Goal: Information Seeking & Learning: Find specific fact

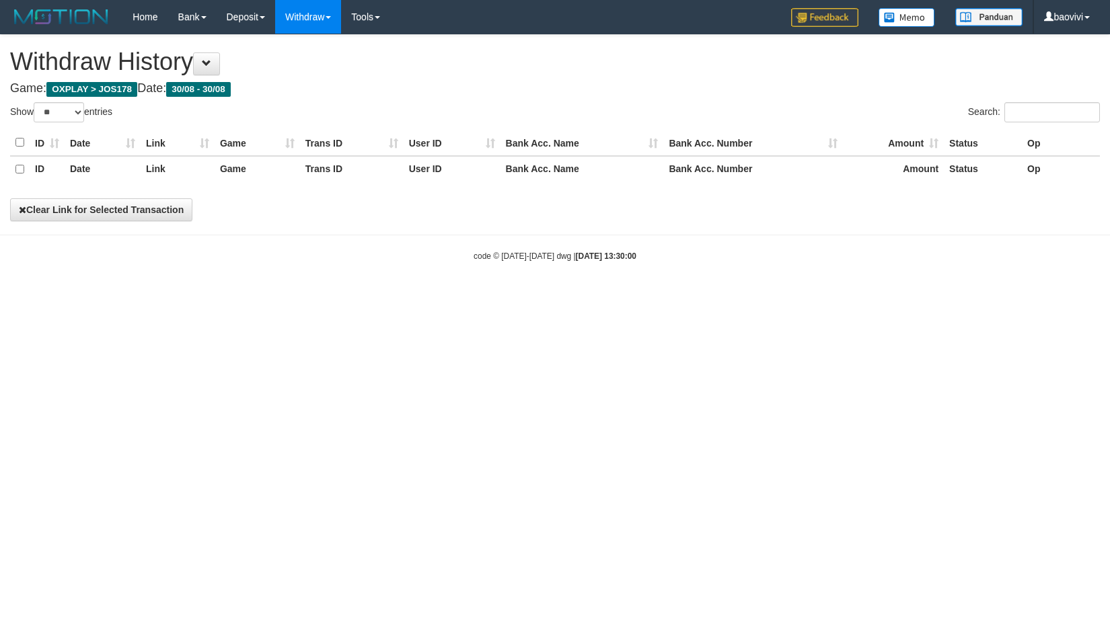
select select "**"
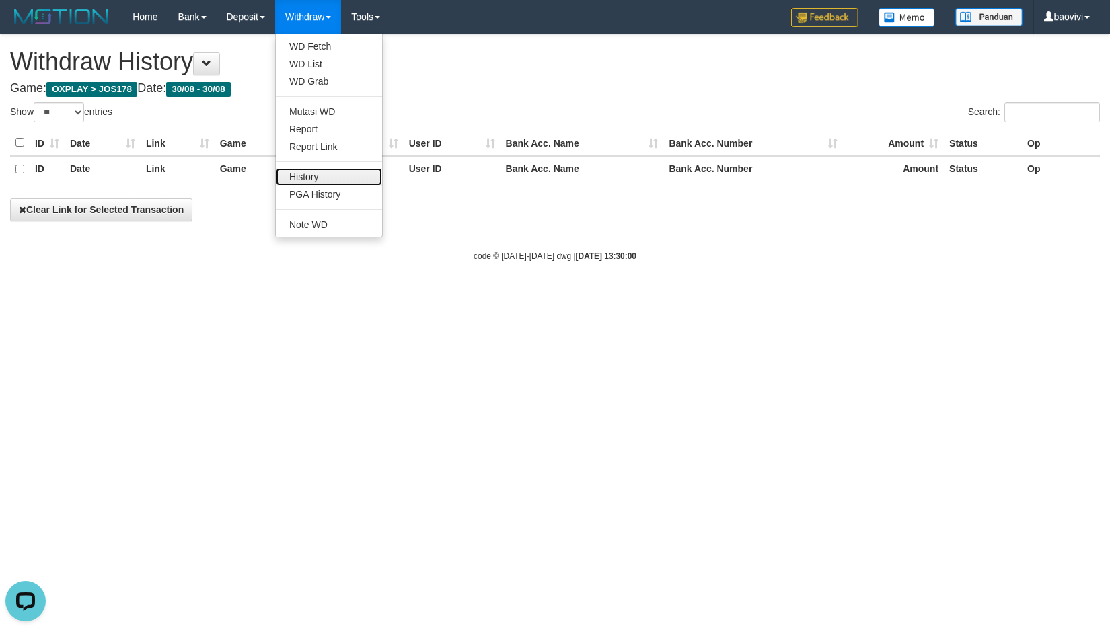
click at [334, 169] on link "History" at bounding box center [329, 176] width 106 height 17
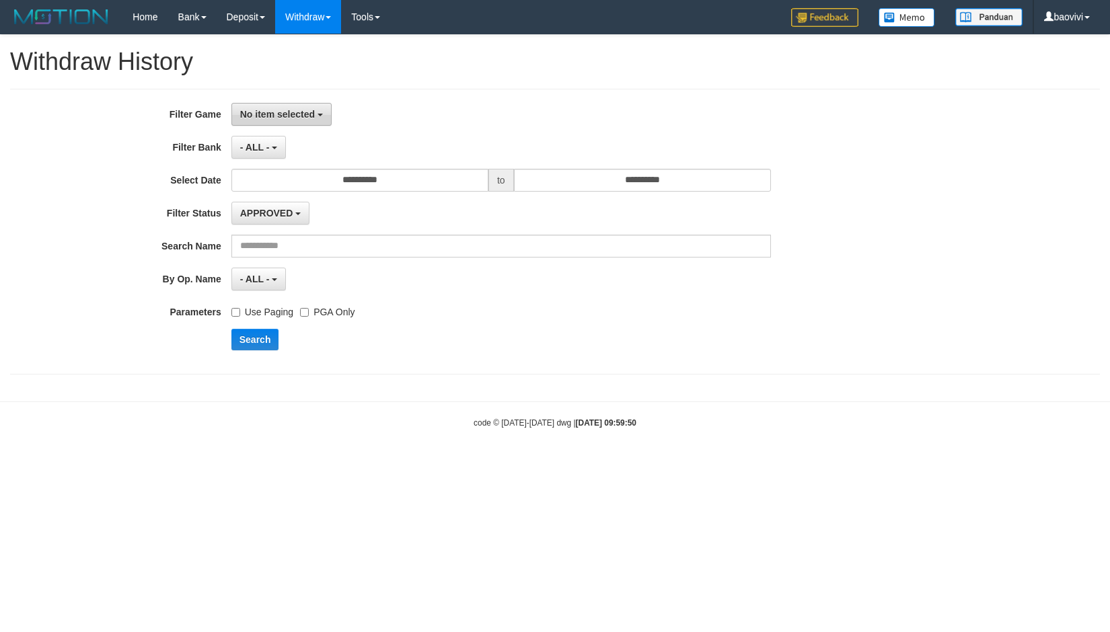
click at [280, 114] on span "No item selected" at bounding box center [277, 114] width 75 height 11
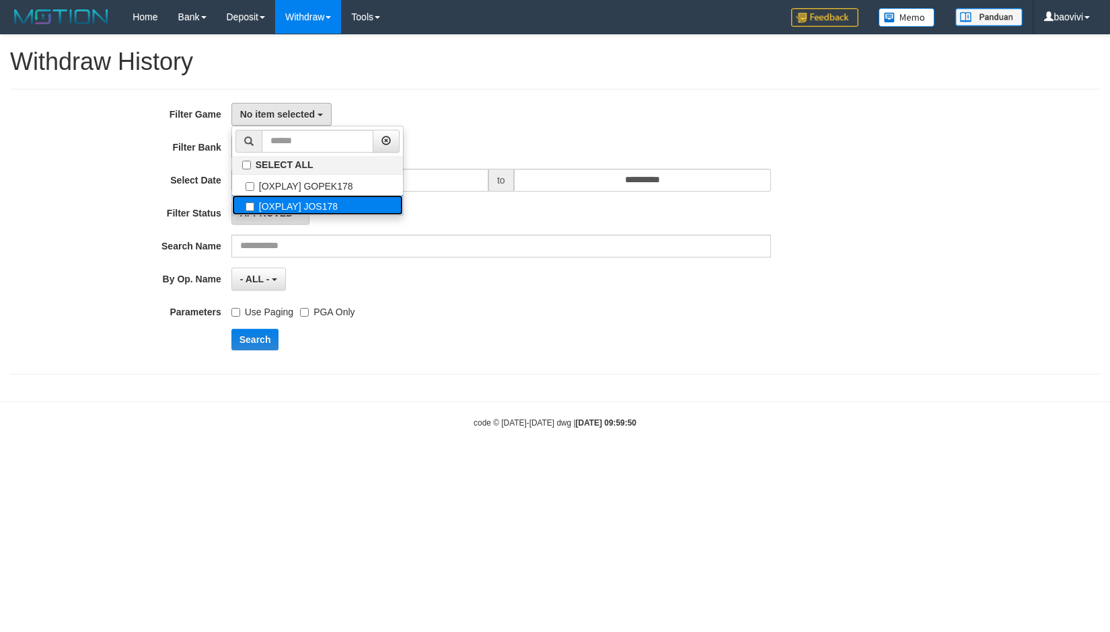
click at [338, 205] on label "[OXPLAY] JOS178" at bounding box center [317, 205] width 171 height 20
select select "****"
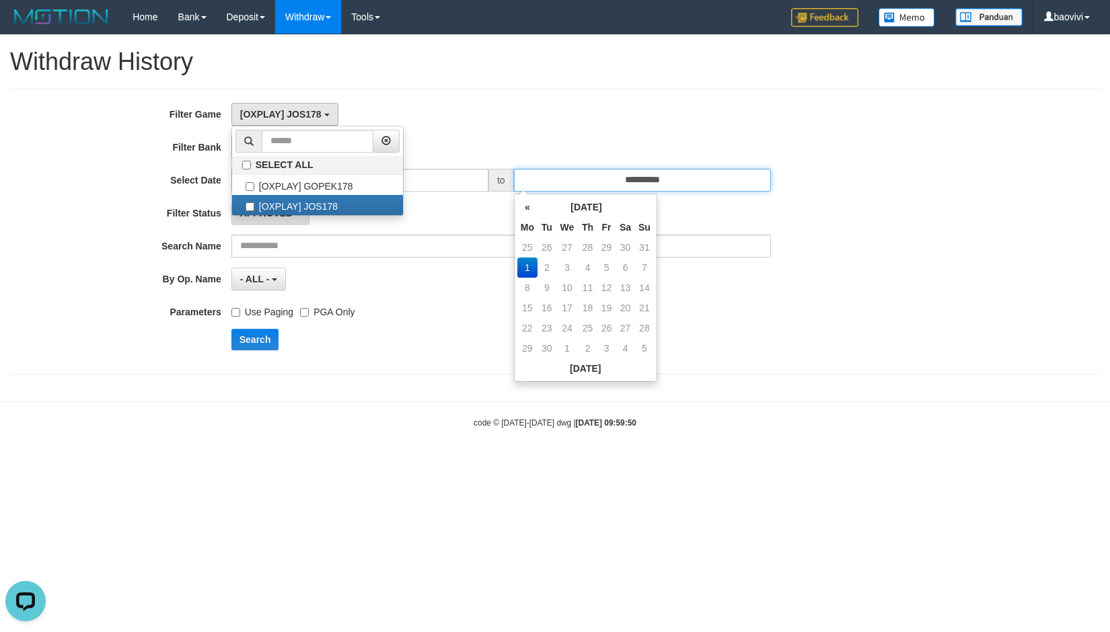
click at [640, 184] on input "**********" at bounding box center [642, 180] width 257 height 23
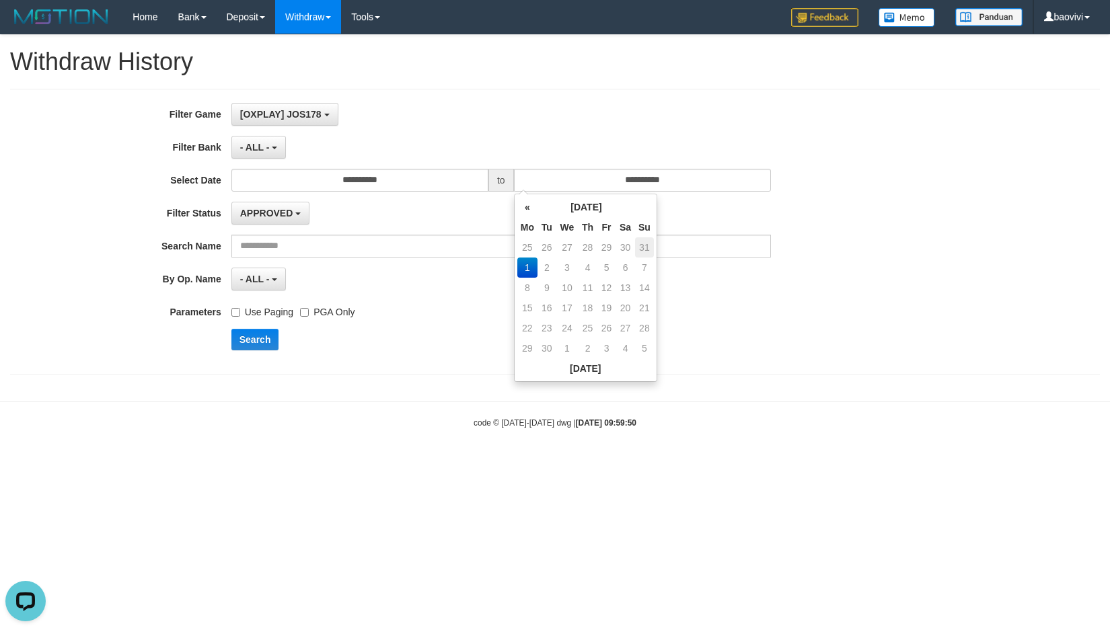
click at [646, 250] on td "31" at bounding box center [644, 247] width 19 height 20
type input "**********"
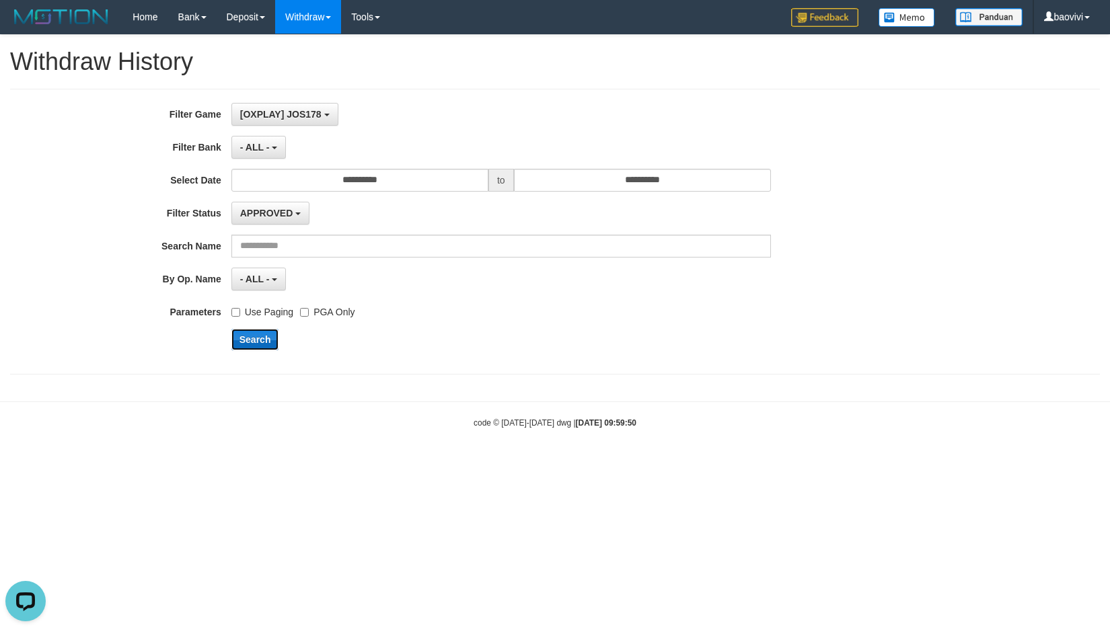
click at [266, 336] on button "Search" at bounding box center [255, 340] width 48 height 22
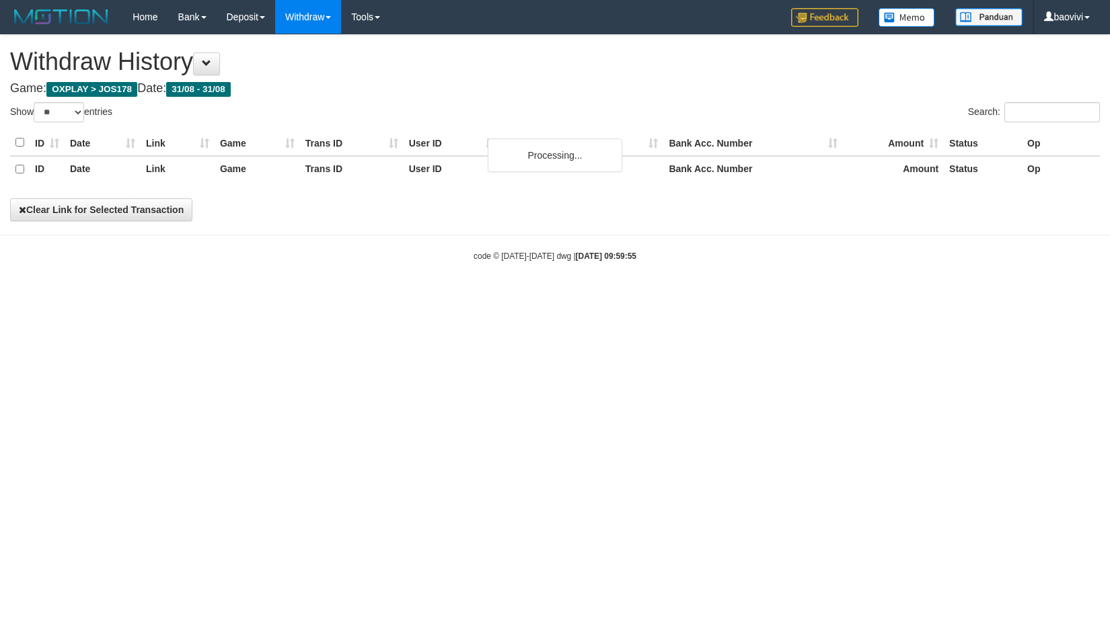
select select "**"
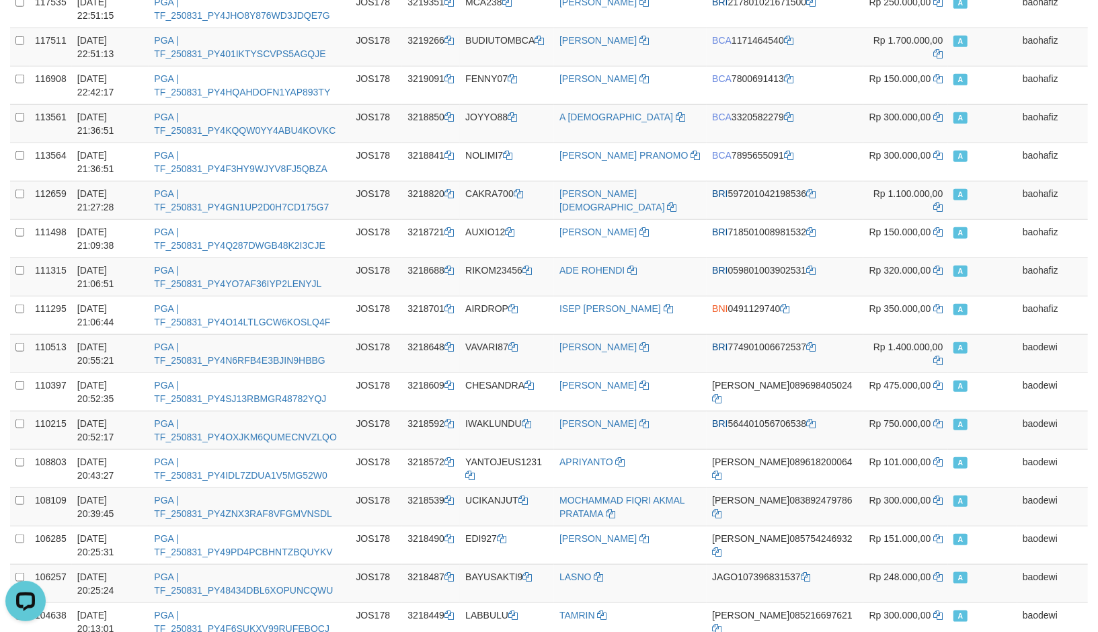
scroll to position [1650, 0]
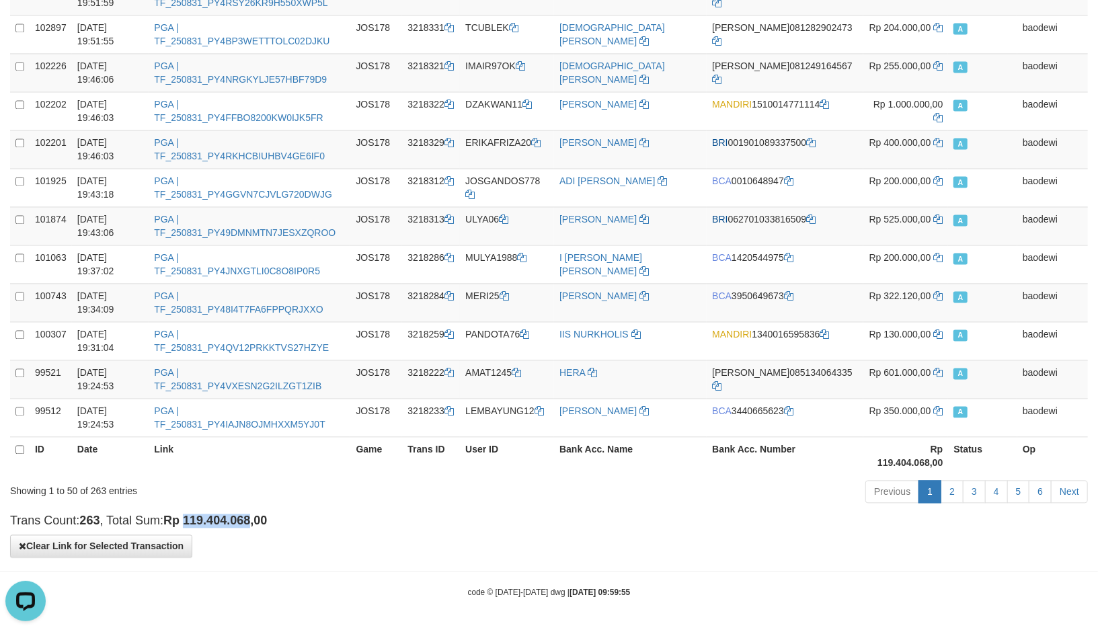
drag, startPoint x: 190, startPoint y: 515, endPoint x: 244, endPoint y: 514, distance: 53.8
click at [257, 518] on strong "Rp 119.404.068,00" at bounding box center [215, 520] width 104 height 13
copy strong "119.404.068"
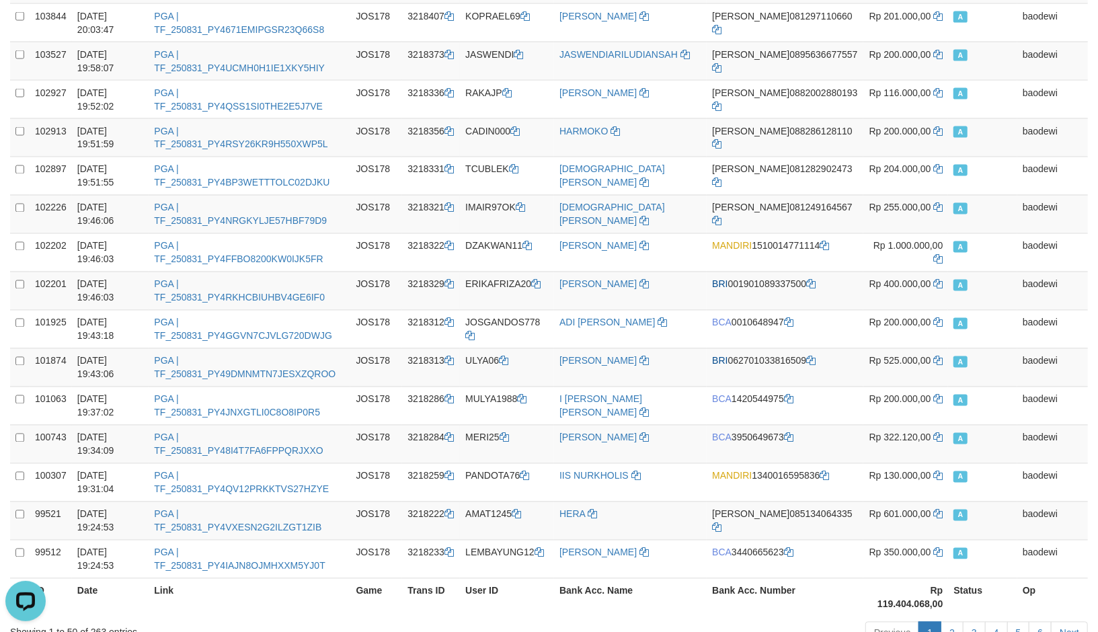
scroll to position [1352, 0]
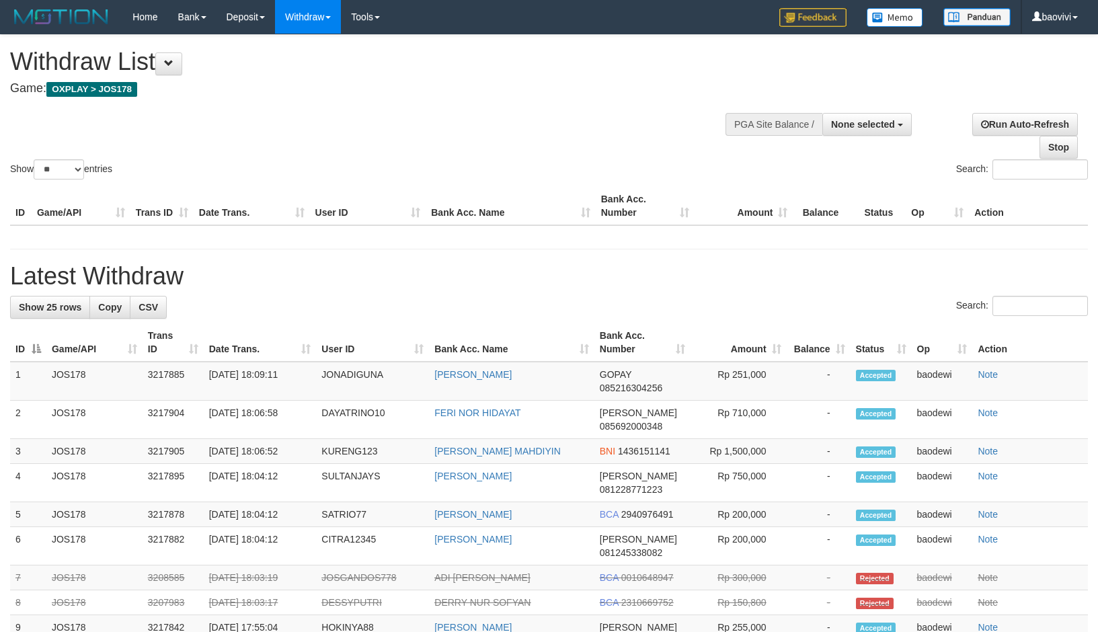
select select "****"
select select "**"
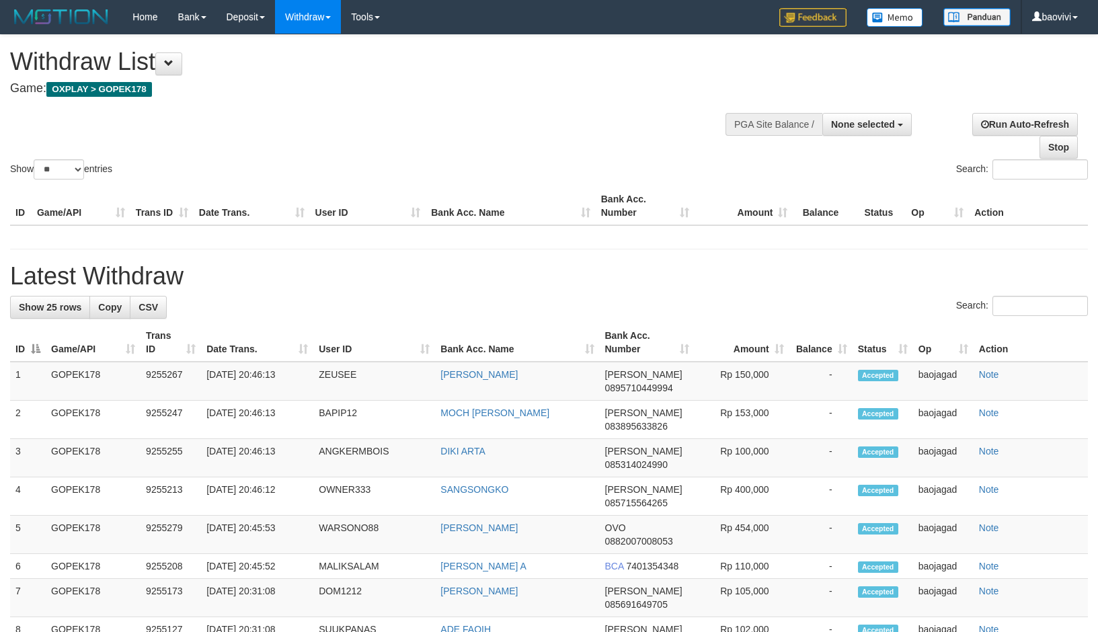
select select "**"
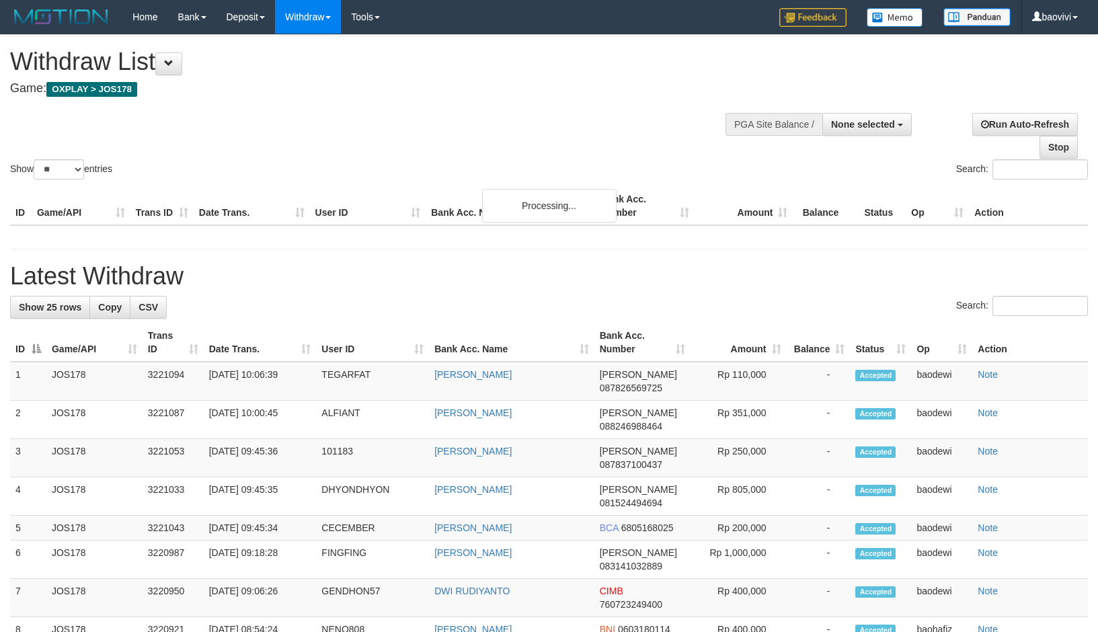
select select
select select "**"
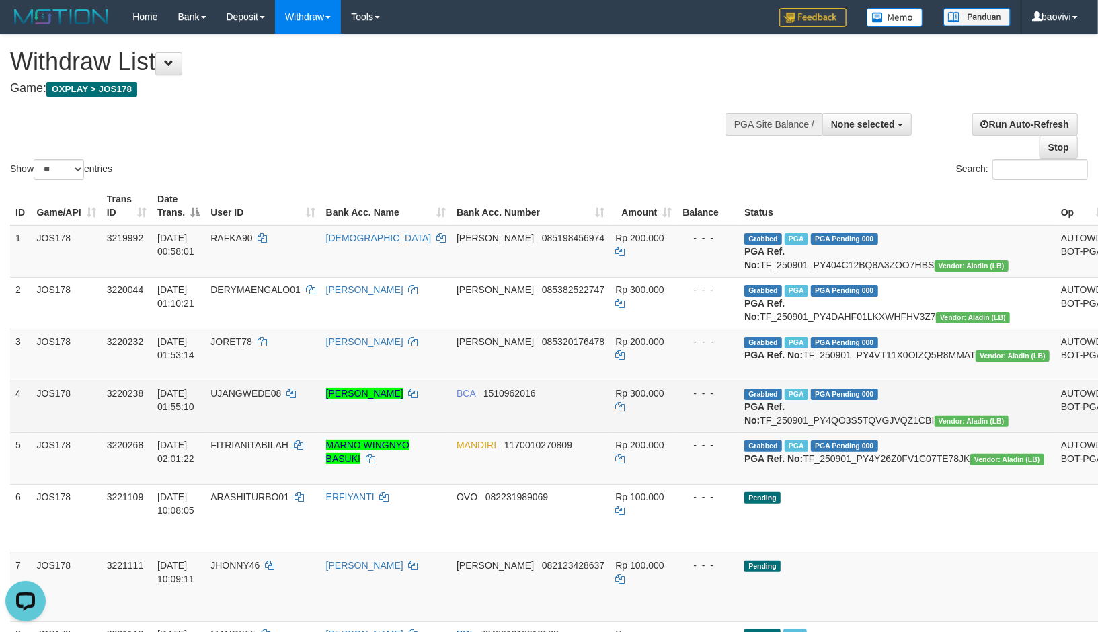
scroll to position [224, 0]
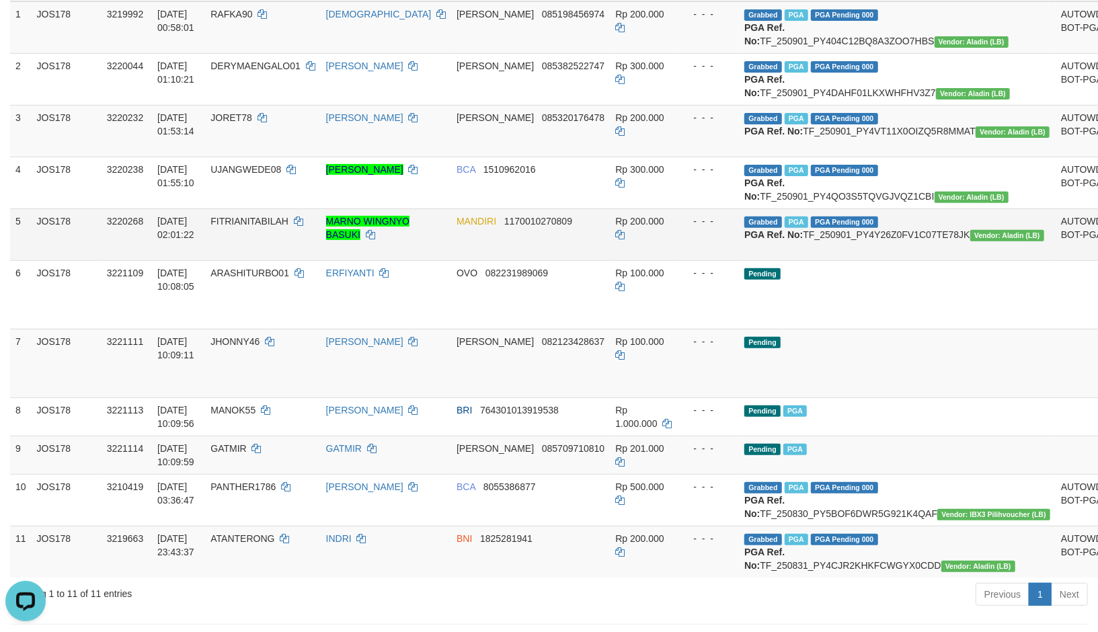
drag, startPoint x: 1059, startPoint y: 272, endPoint x: 1060, endPoint y: 263, distance: 9.4
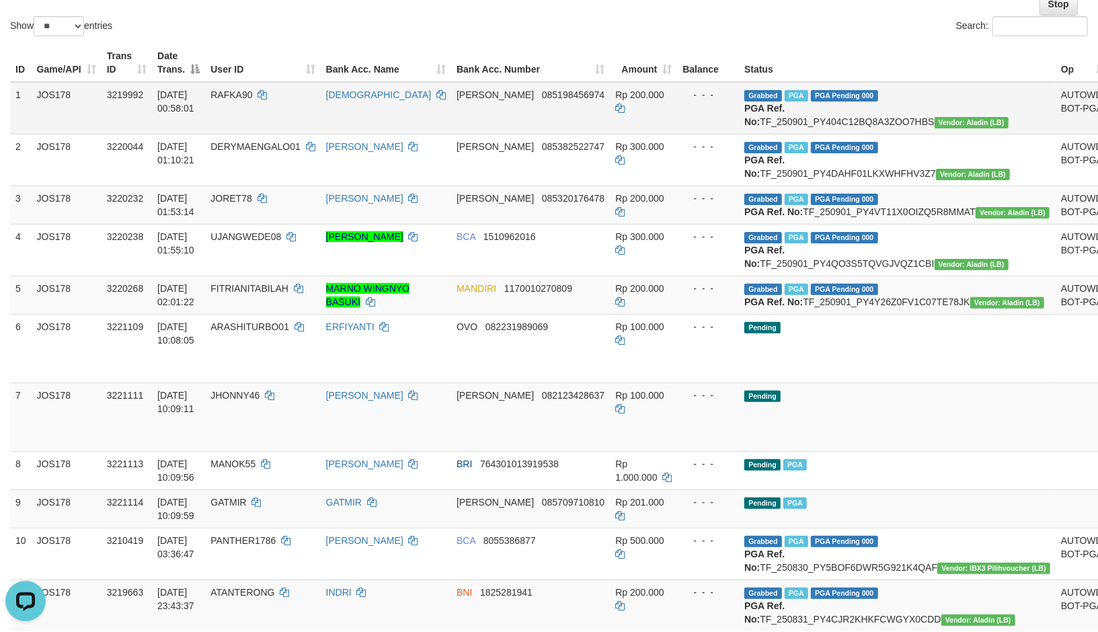
scroll to position [75, 0]
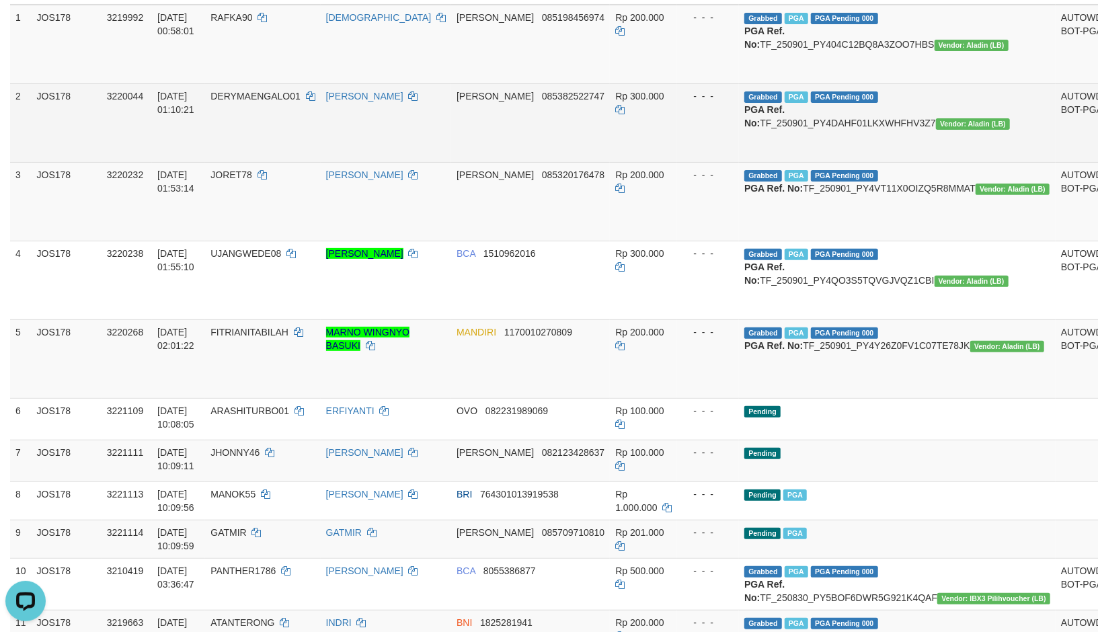
scroll to position [224, 0]
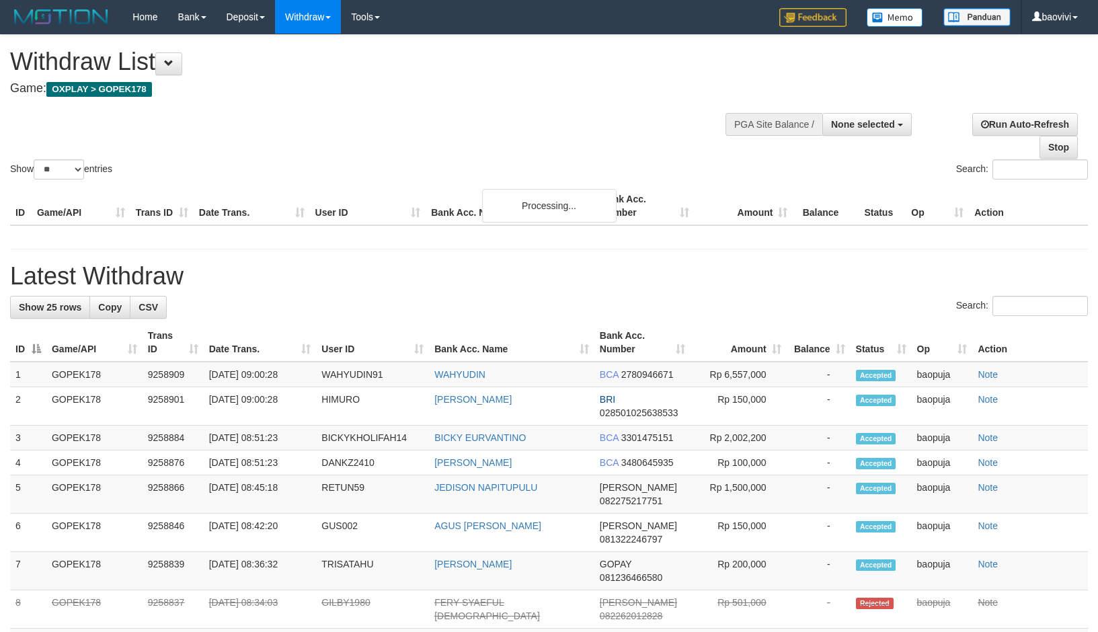
select select
select select "**"
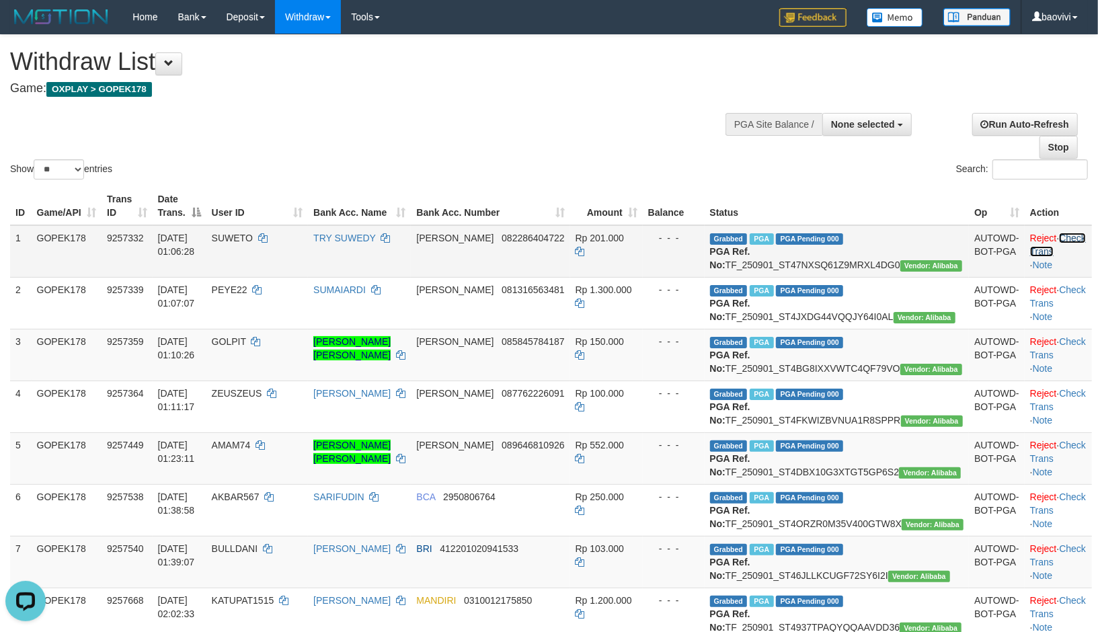
click at [1049, 233] on link "Check Trans" at bounding box center [1058, 245] width 56 height 24
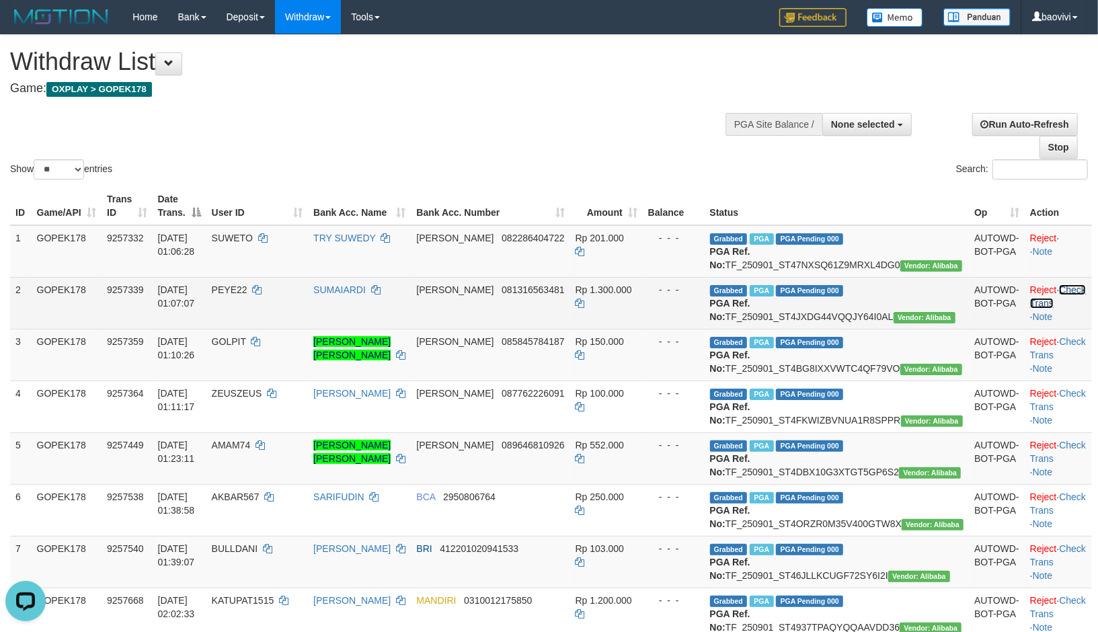
click at [1053, 305] on link "Check Trans" at bounding box center [1058, 296] width 56 height 24
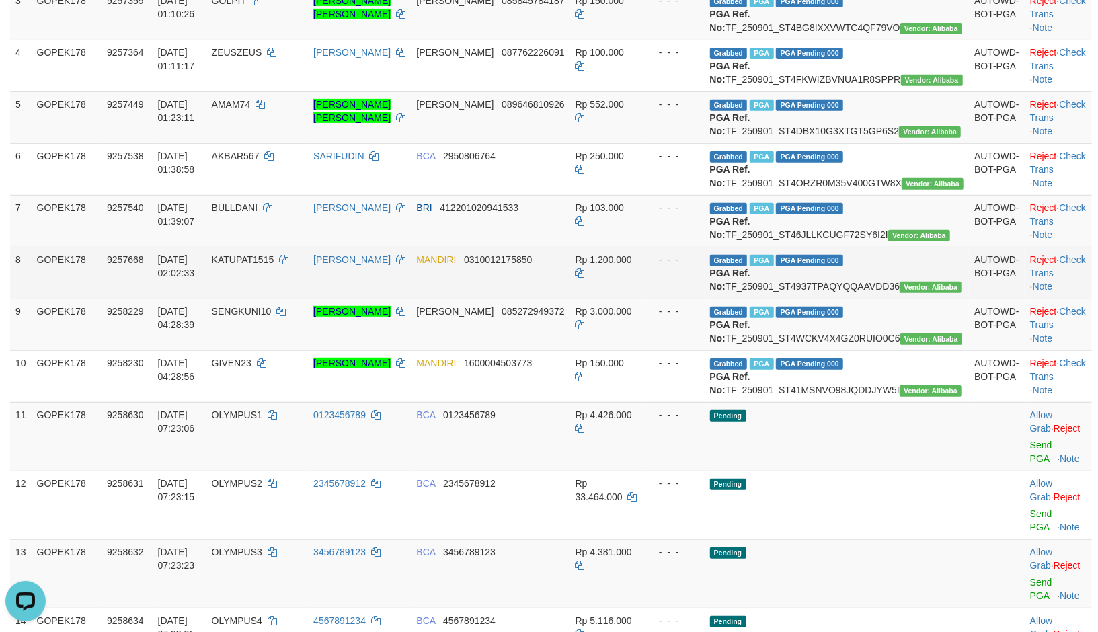
scroll to position [347, 0]
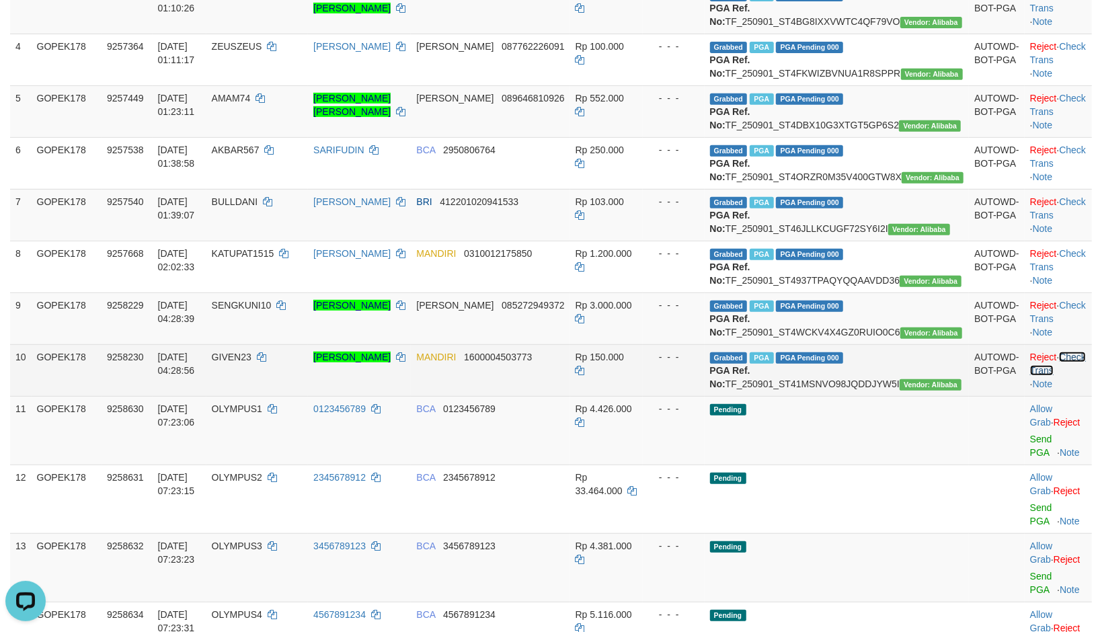
click at [1054, 376] on link "Check Trans" at bounding box center [1058, 364] width 56 height 24
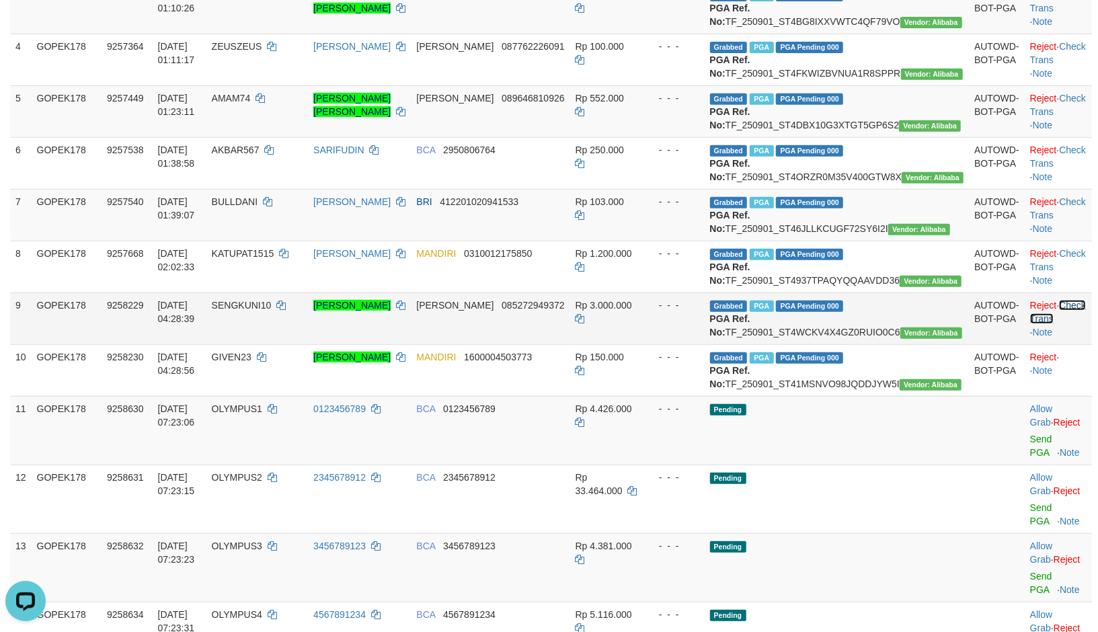
click at [1056, 324] on link "Check Trans" at bounding box center [1058, 312] width 56 height 24
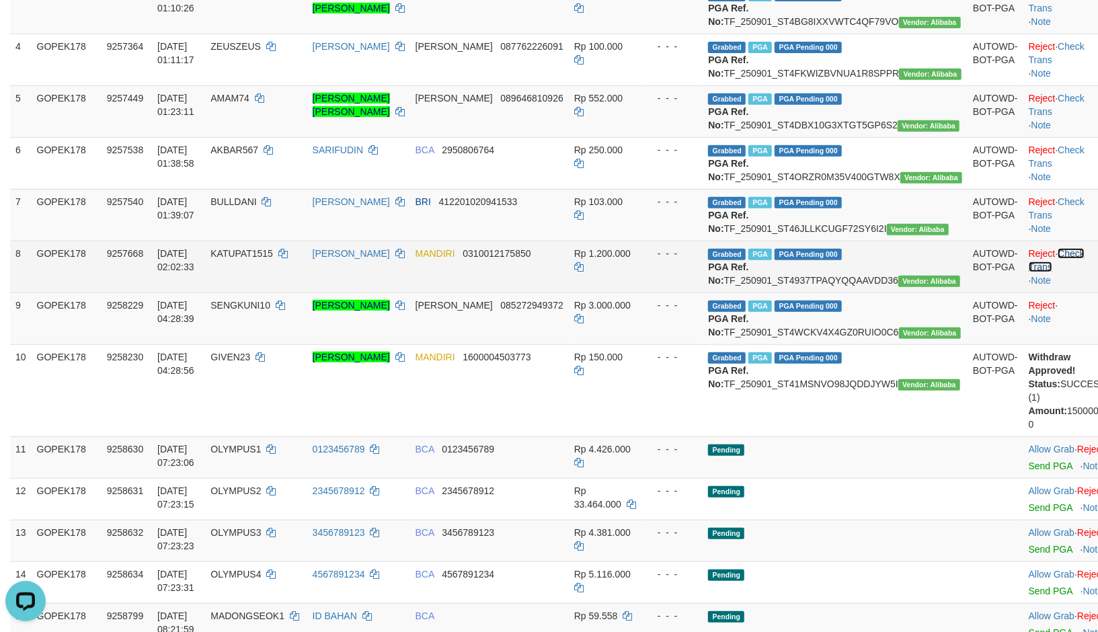
click at [1053, 272] on link "Check Trans" at bounding box center [1057, 260] width 56 height 24
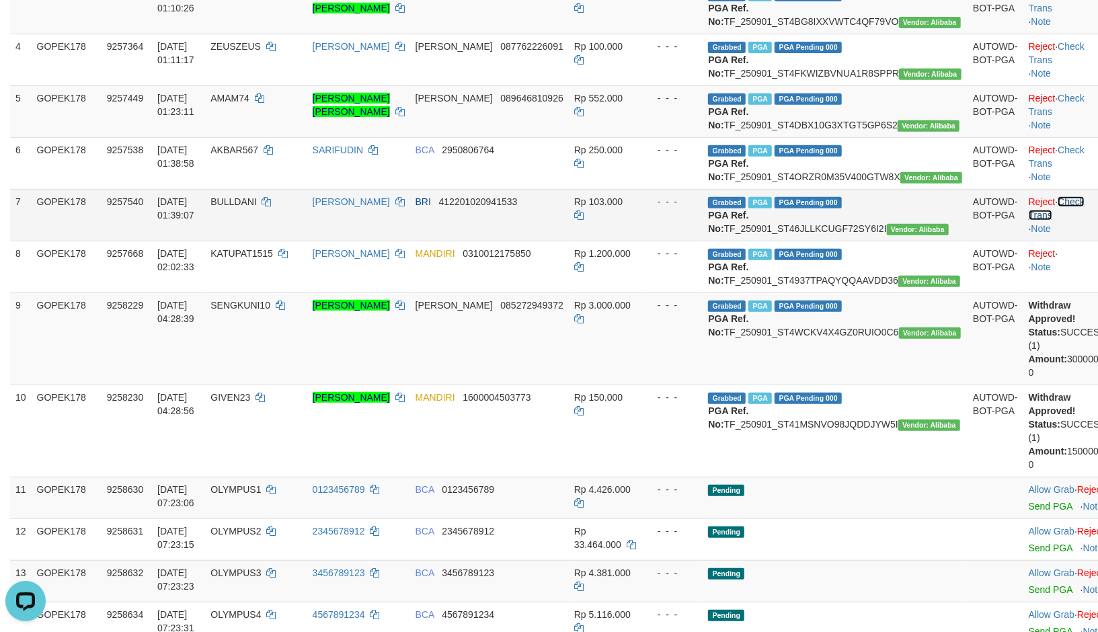
click at [1051, 221] on link "Check Trans" at bounding box center [1057, 208] width 56 height 24
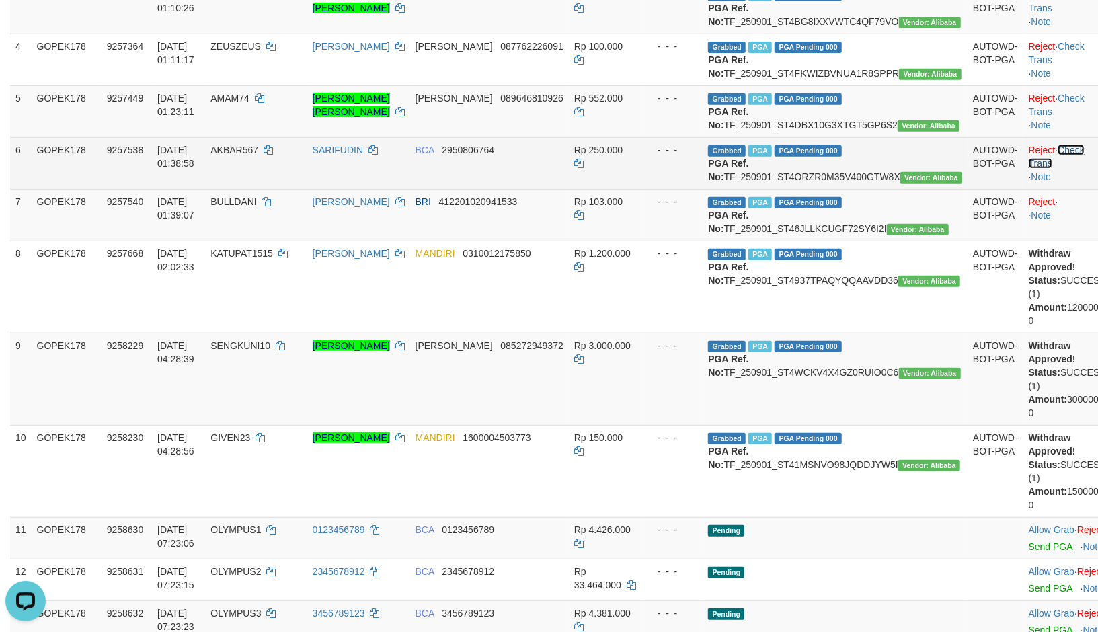
click at [1049, 169] on link "Check Trans" at bounding box center [1057, 157] width 56 height 24
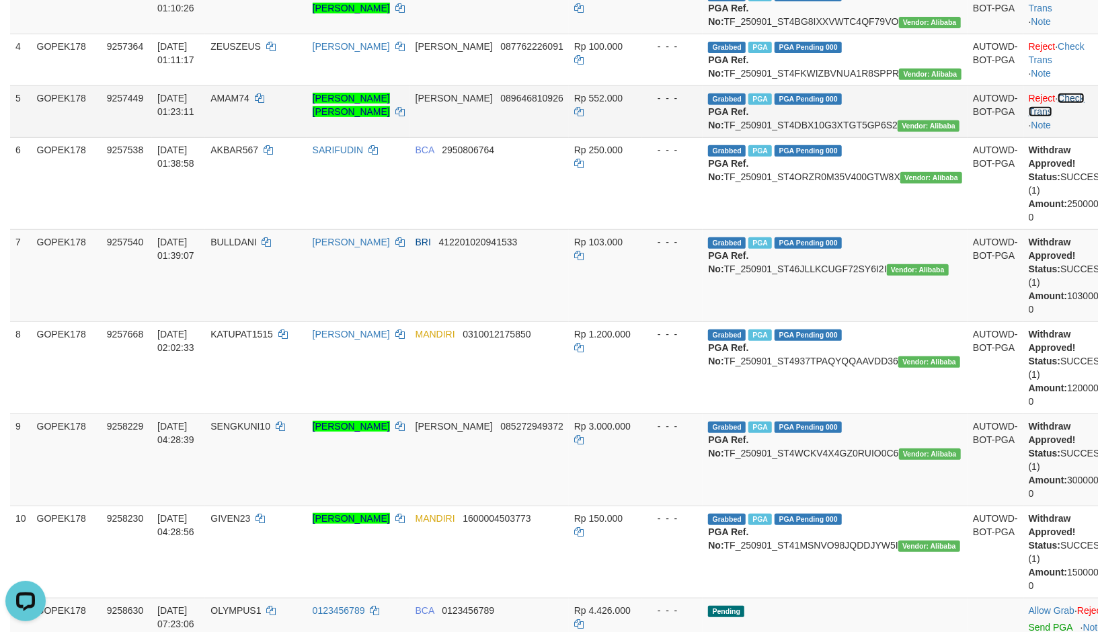
click at [1048, 117] on link "Check Trans" at bounding box center [1057, 105] width 56 height 24
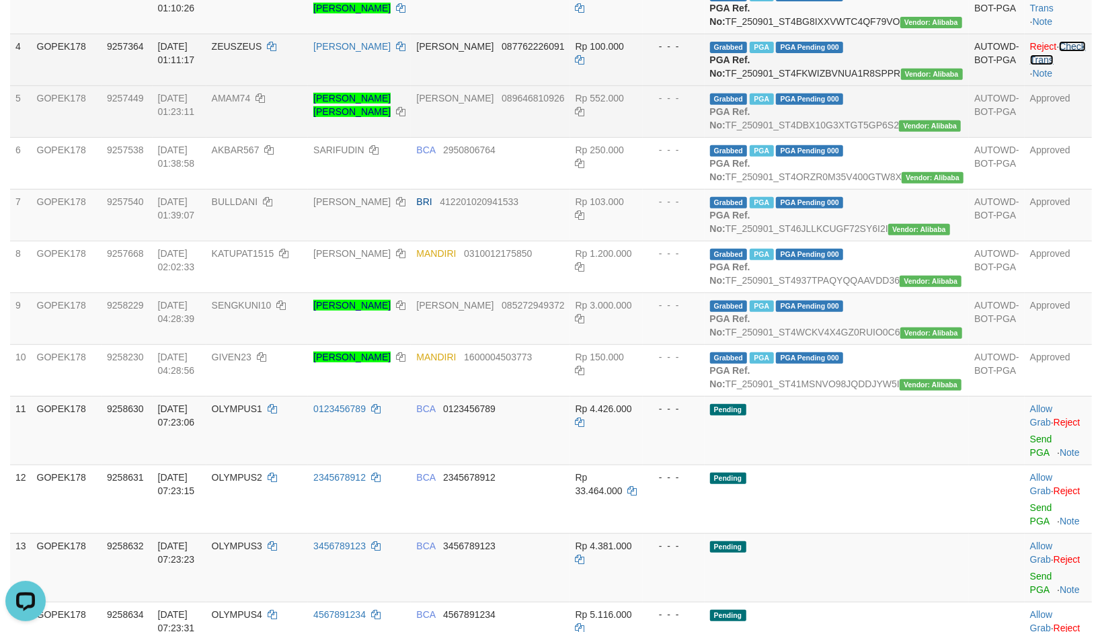
click at [1054, 65] on link "Check Trans" at bounding box center [1058, 53] width 56 height 24
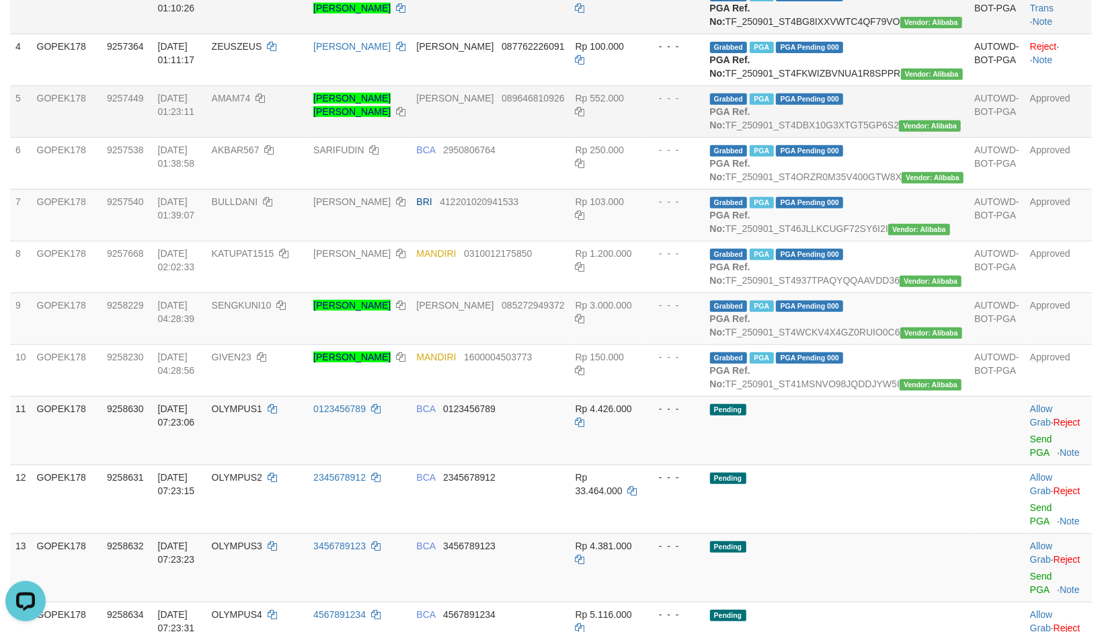
click at [1051, 12] on td "Reject · Check Trans · Note" at bounding box center [1058, 8] width 67 height 52
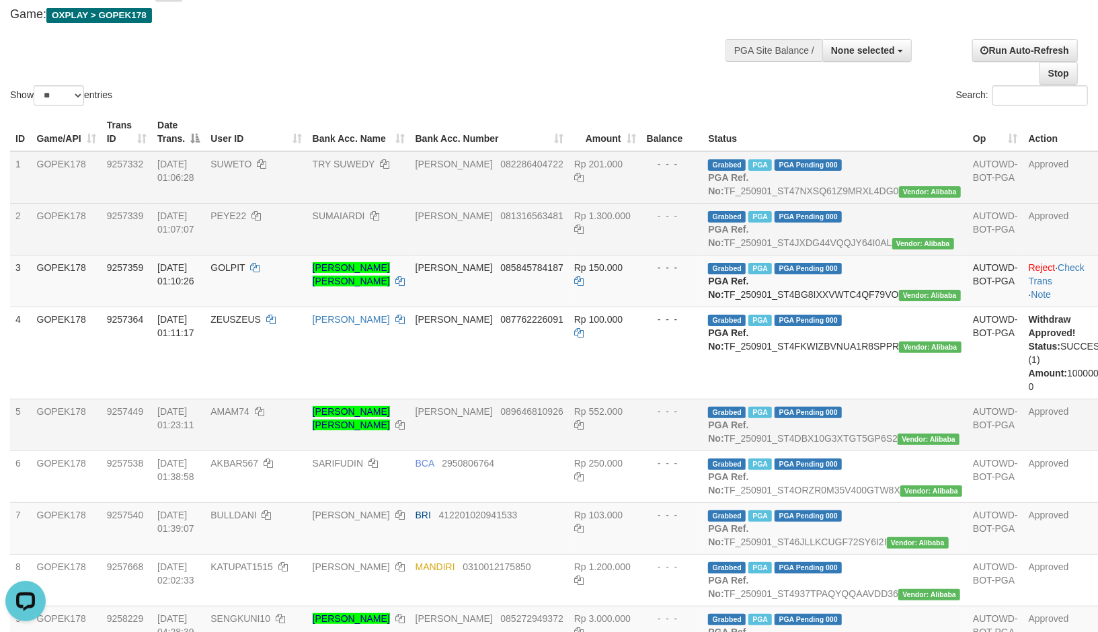
scroll to position [48, 0]
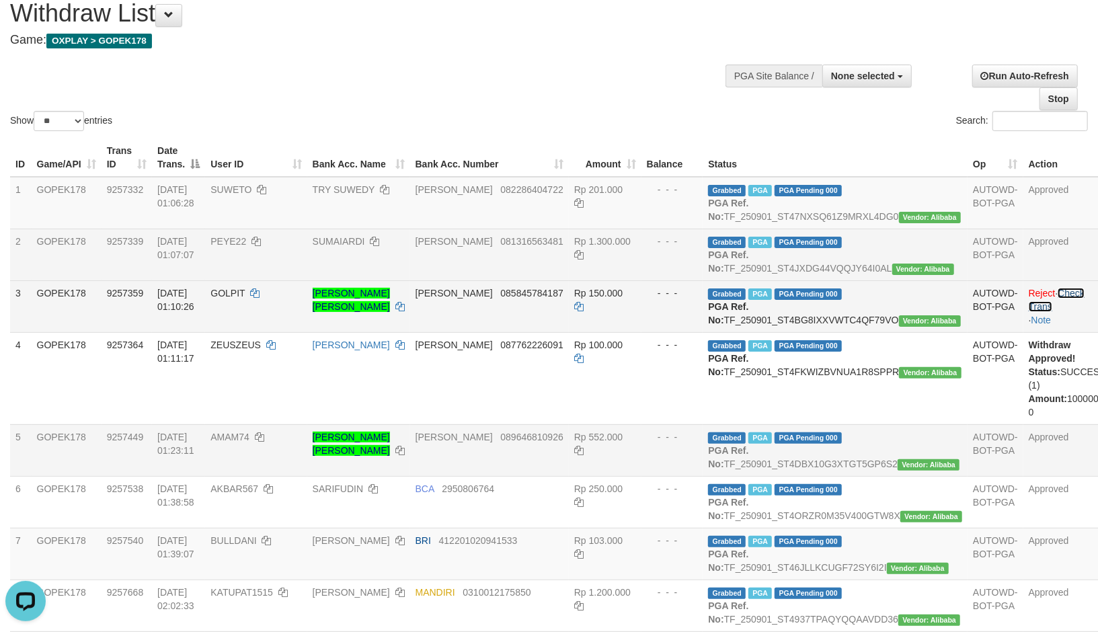
click at [1051, 312] on link "Check Trans" at bounding box center [1057, 300] width 56 height 24
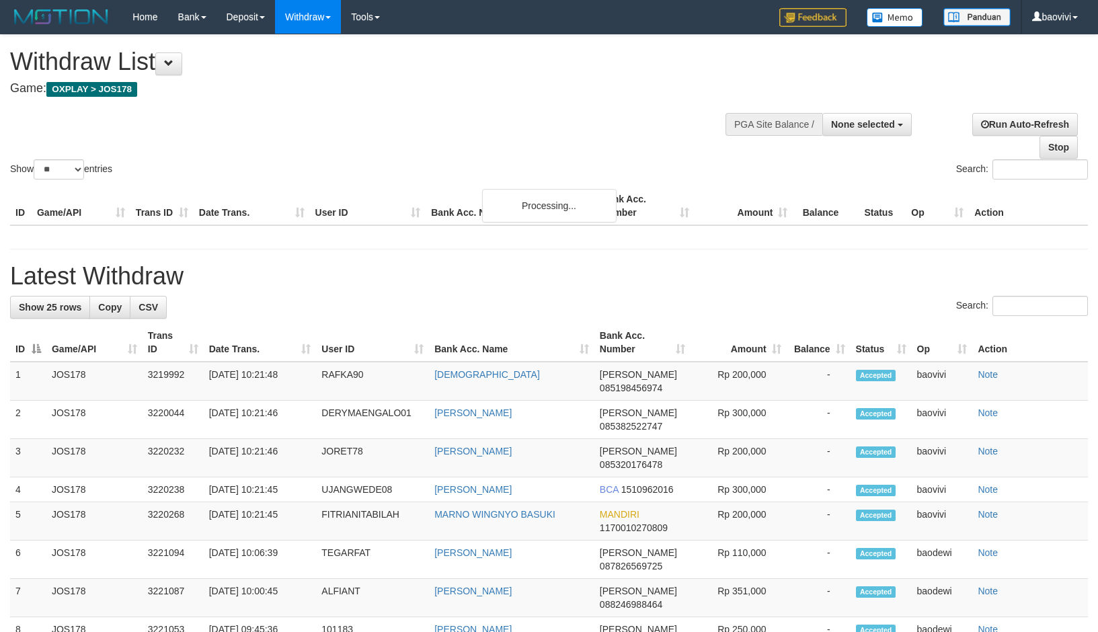
select select
select select "**"
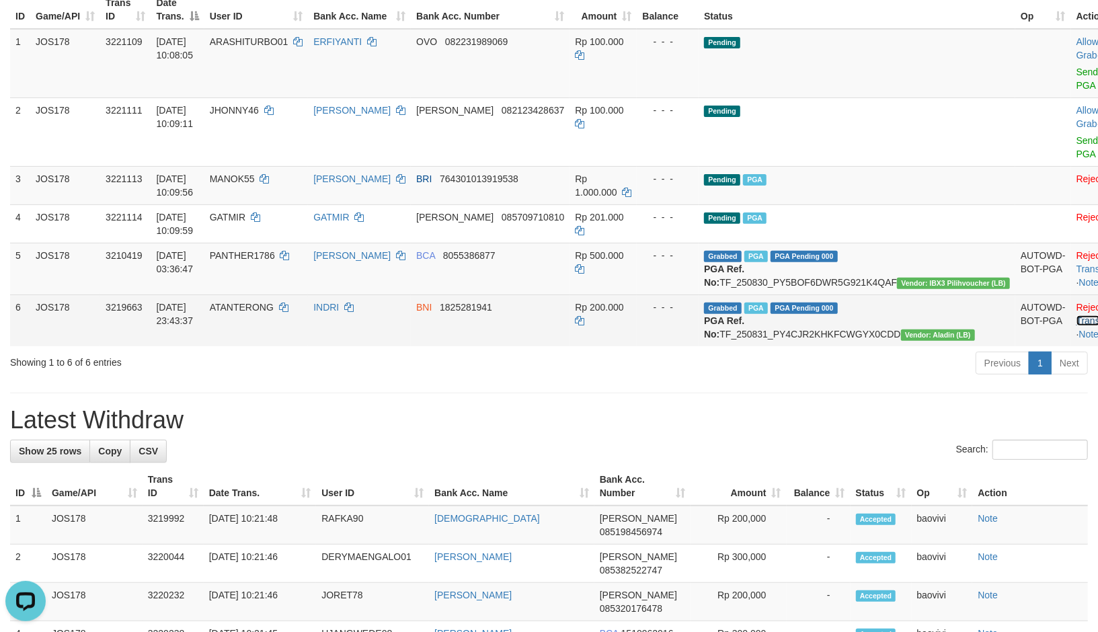
click at [1077, 302] on link "Check Trans" at bounding box center [1105, 314] width 56 height 24
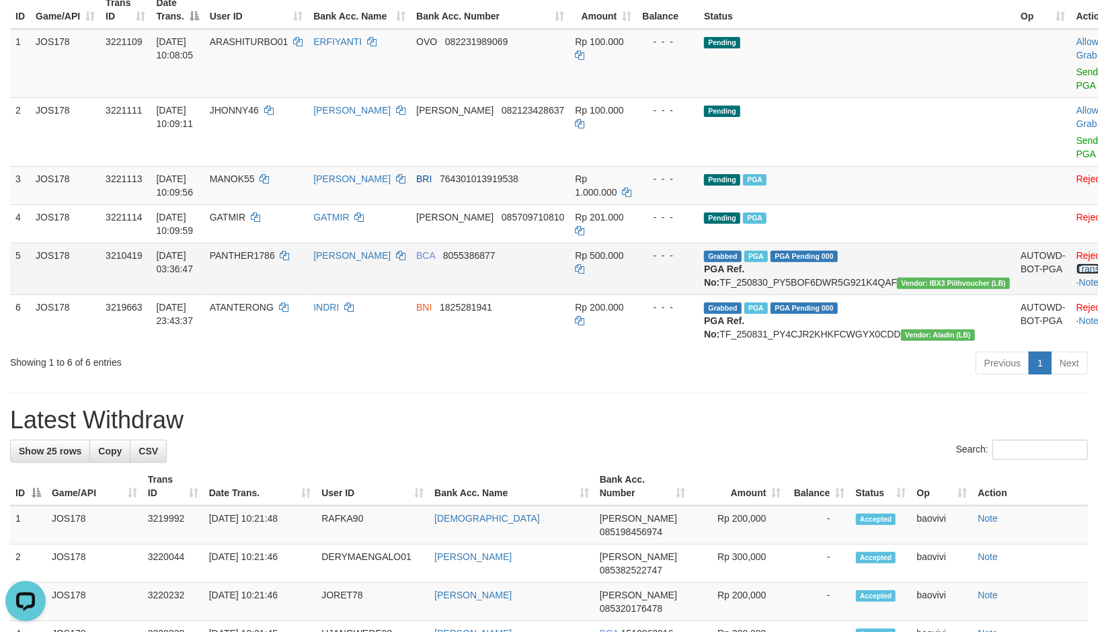
click at [1077, 250] on link "Check Trans" at bounding box center [1105, 262] width 56 height 24
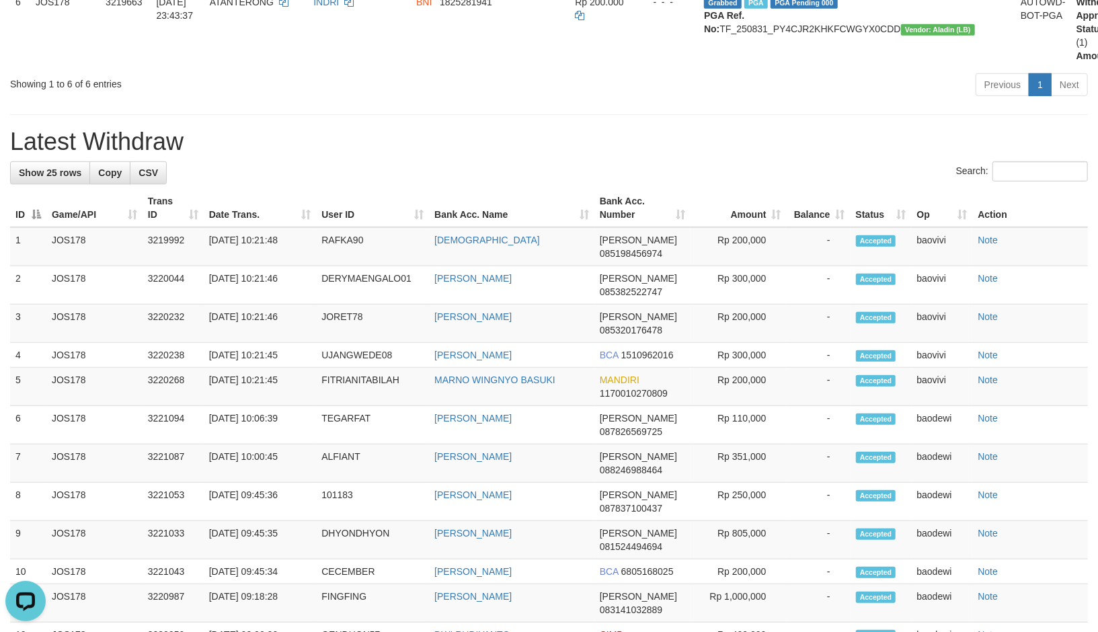
scroll to position [149, 0]
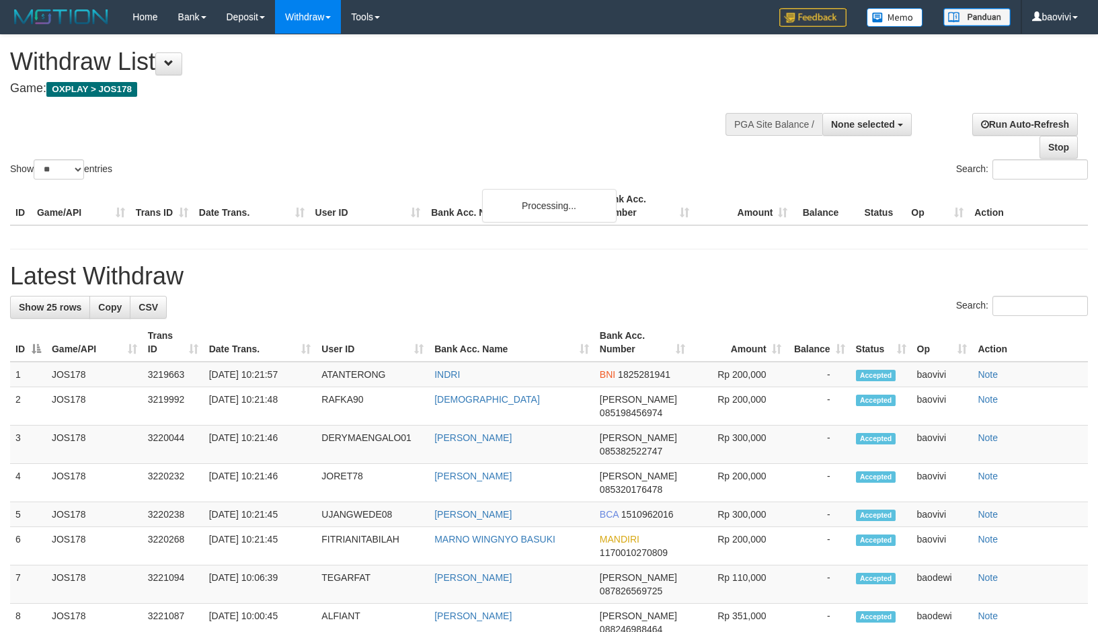
select select
select select "**"
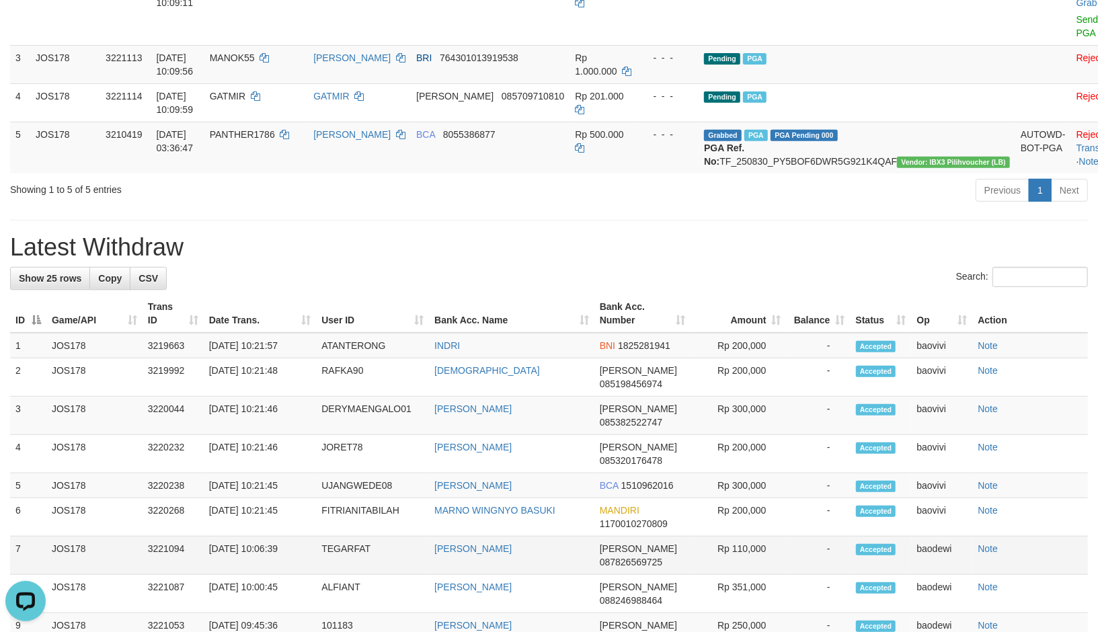
scroll to position [518, 0]
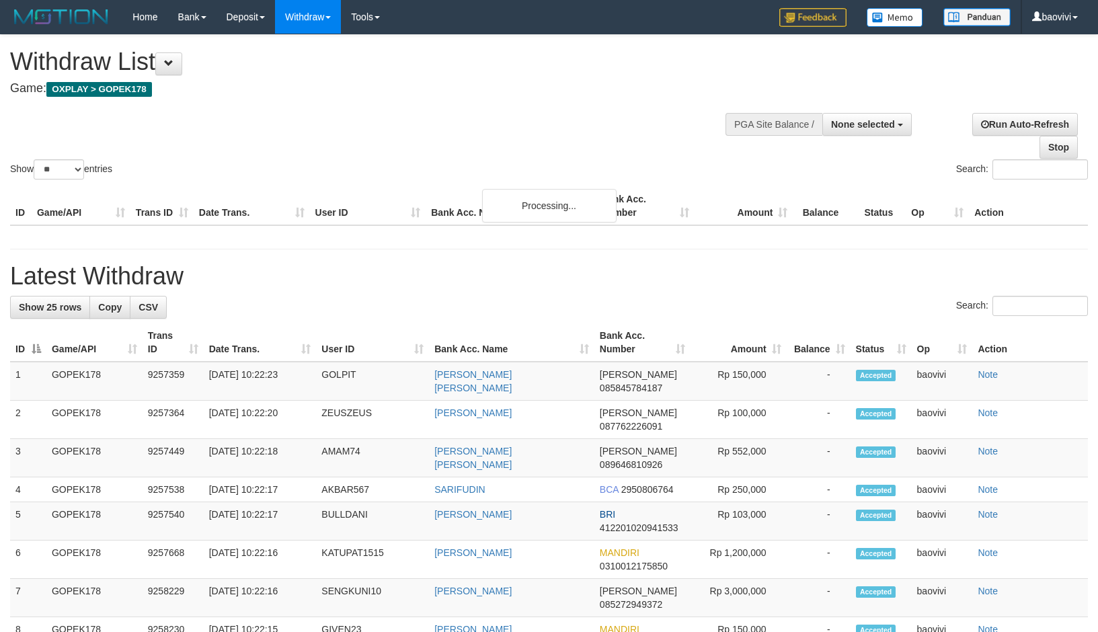
select select
select select "**"
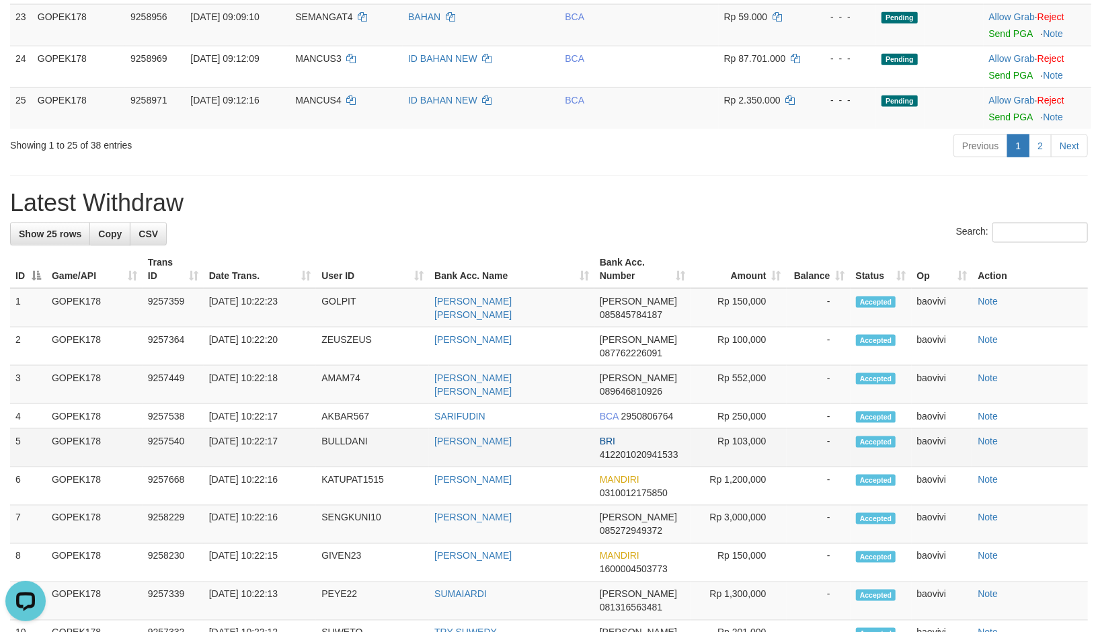
scroll to position [1270, 0]
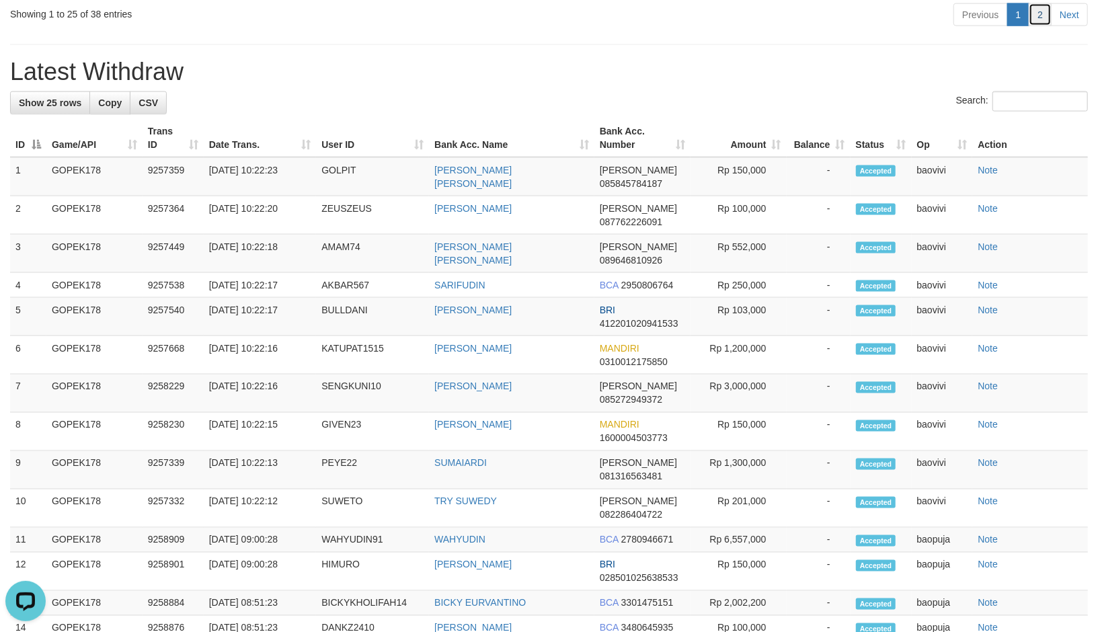
click at [1039, 16] on link "2" at bounding box center [1040, 14] width 23 height 23
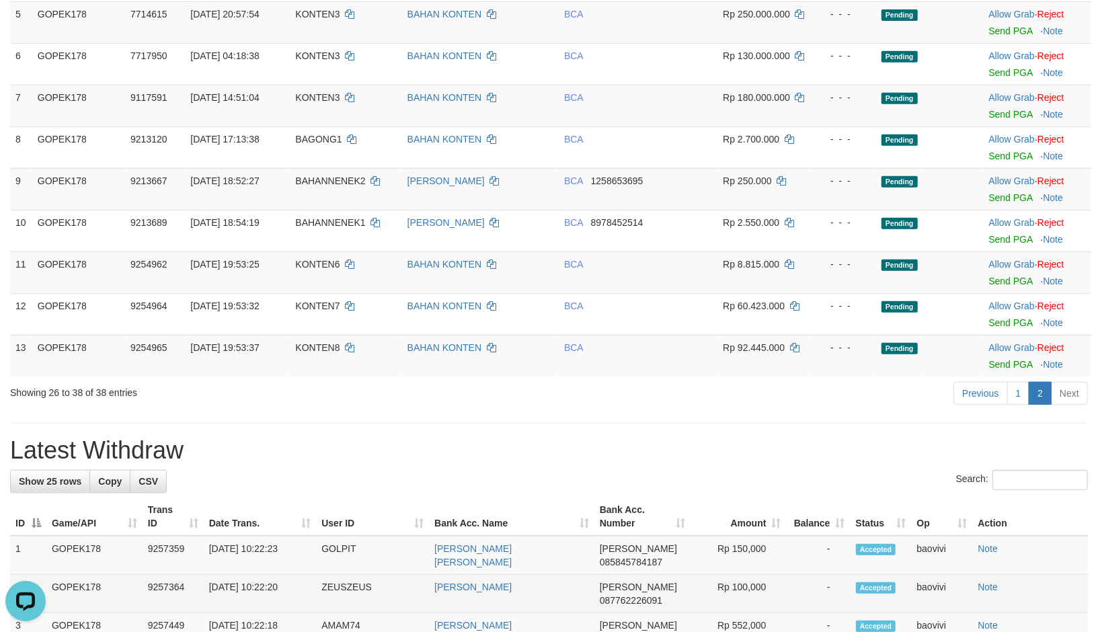
scroll to position [523, 0]
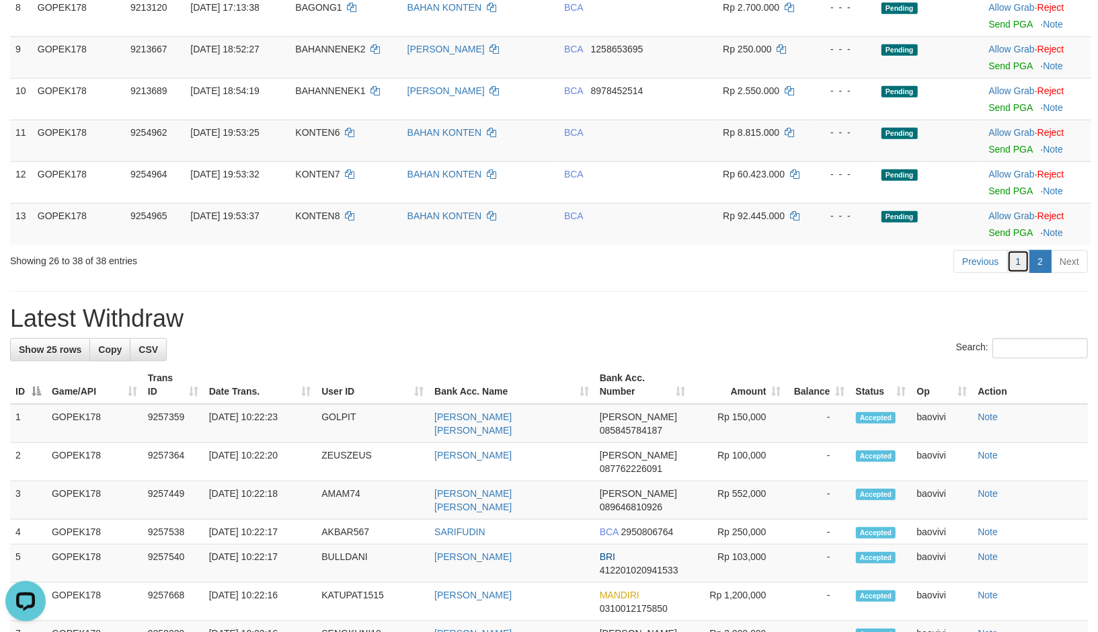
click at [1014, 263] on link "1" at bounding box center [1018, 261] width 23 height 23
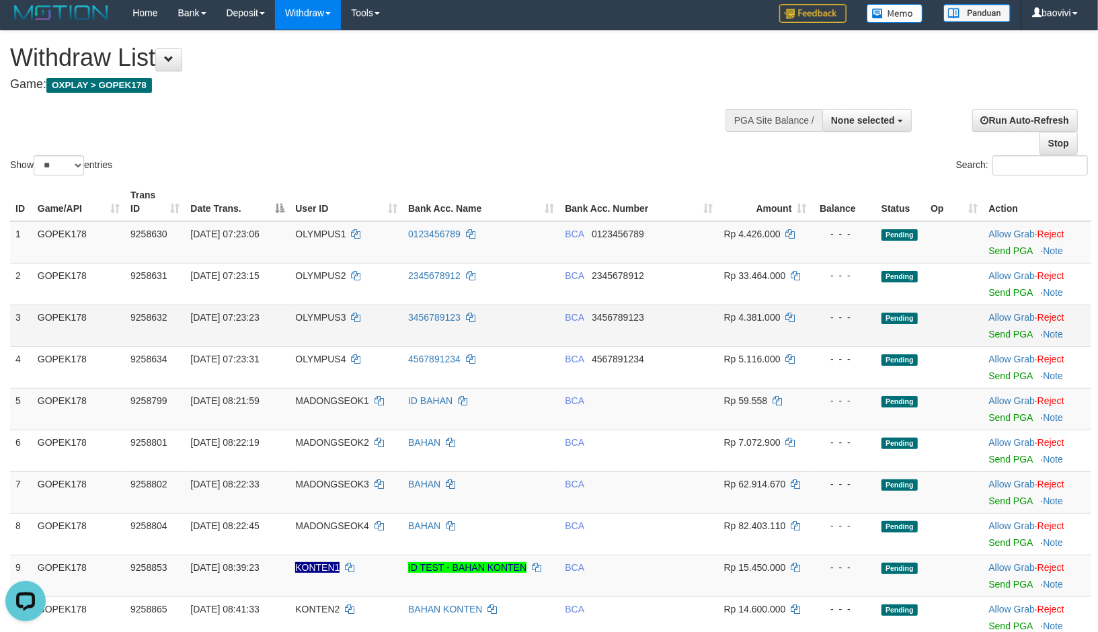
scroll to position [0, 0]
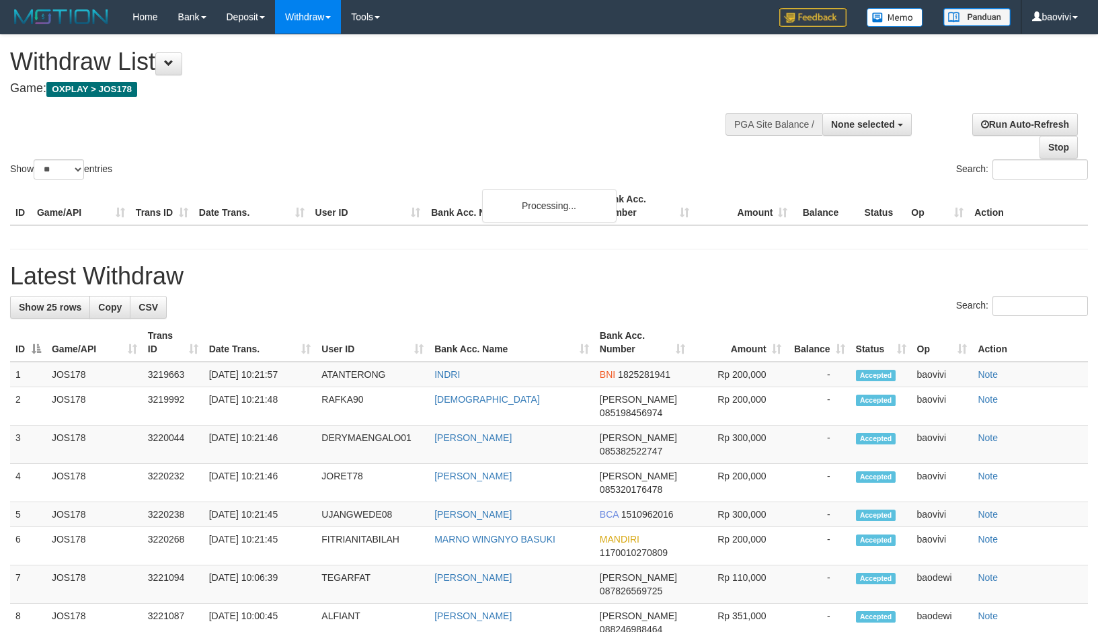
select select
select select "**"
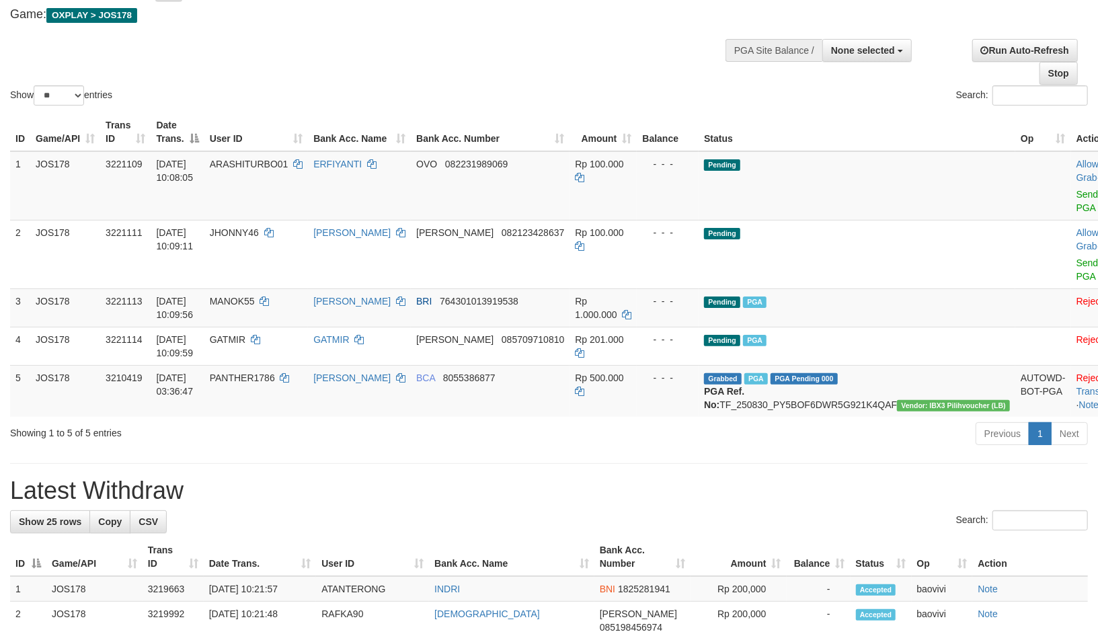
scroll to position [75, 0]
click at [1077, 372] on link "Check Trans" at bounding box center [1105, 384] width 56 height 24
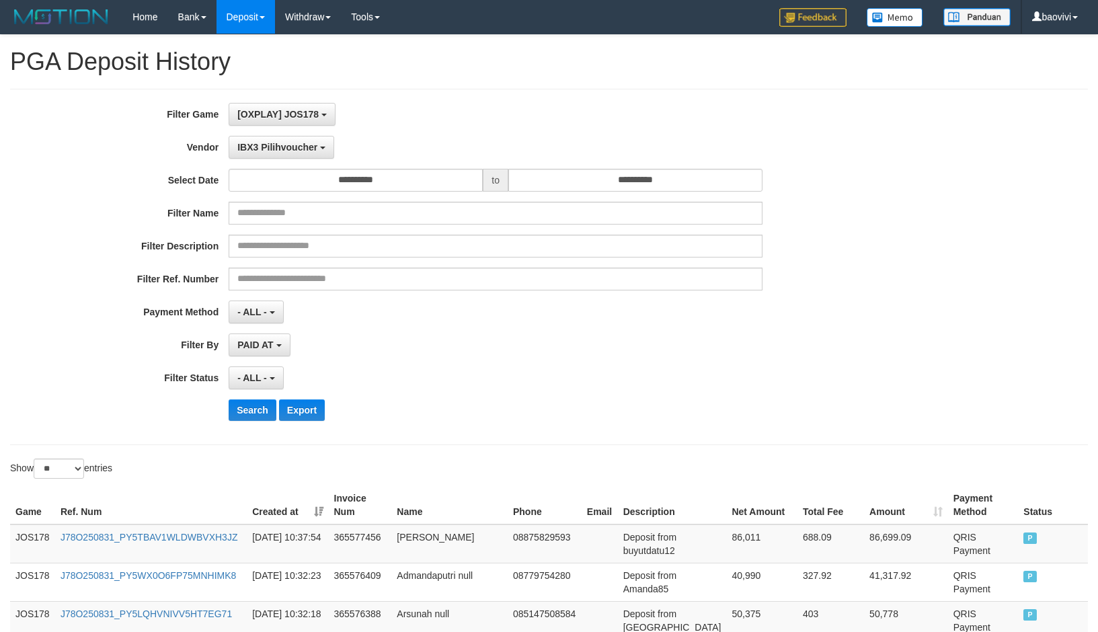
select select "****"
select select "**********"
select select "**"
drag, startPoint x: 316, startPoint y: 120, endPoint x: 318, endPoint y: 142, distance: 22.3
click at [316, 120] on button "[OXPLAY] JOS178" at bounding box center [282, 114] width 107 height 23
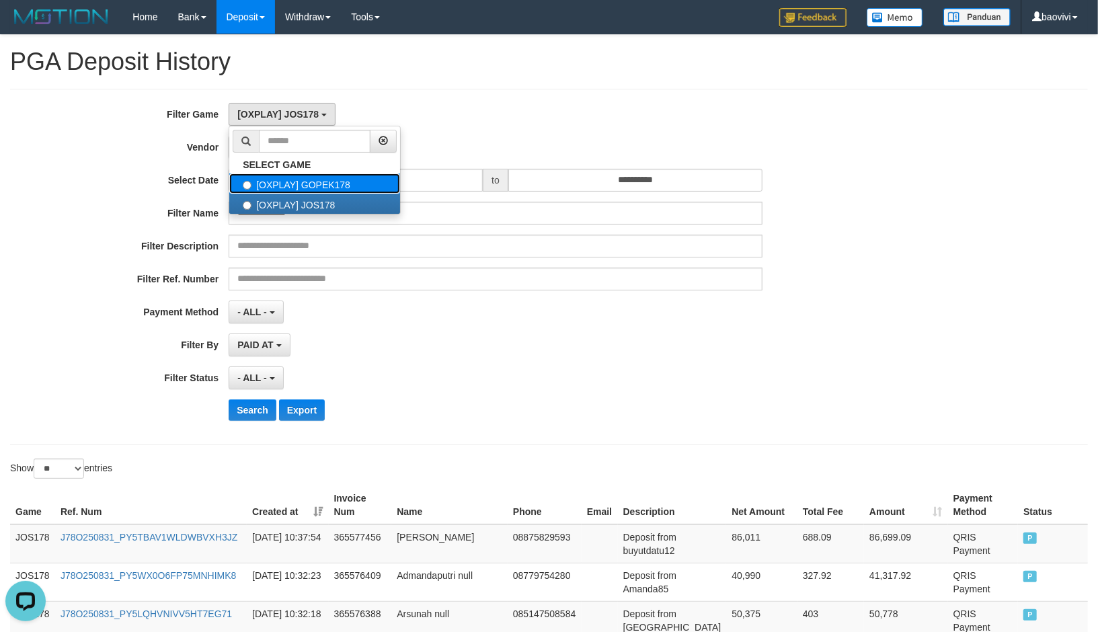
click at [319, 184] on label "[OXPLAY] GOPEK178" at bounding box center [314, 184] width 171 height 20
select select "***"
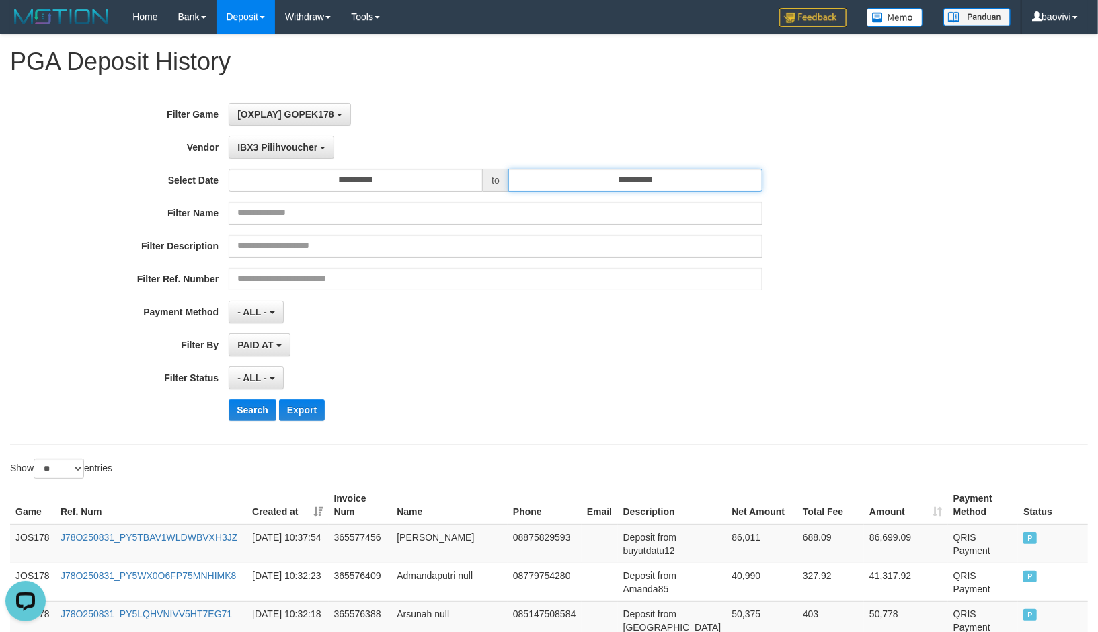
click at [627, 184] on input "**********" at bounding box center [635, 180] width 254 height 23
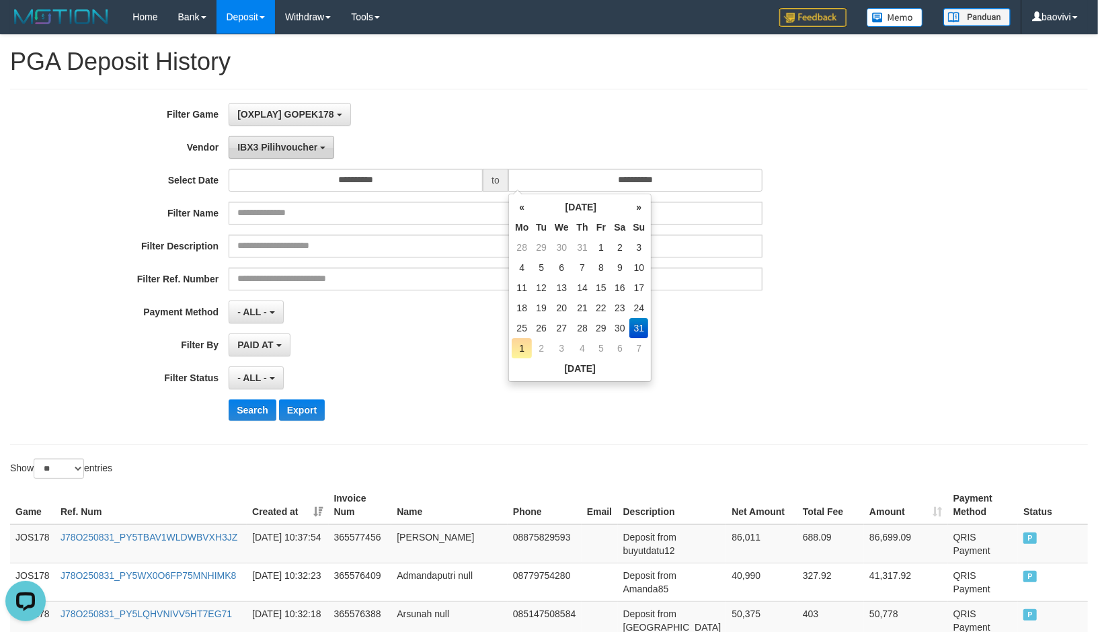
click at [292, 148] on span "IBX3 Pilihvoucher" at bounding box center [277, 147] width 80 height 11
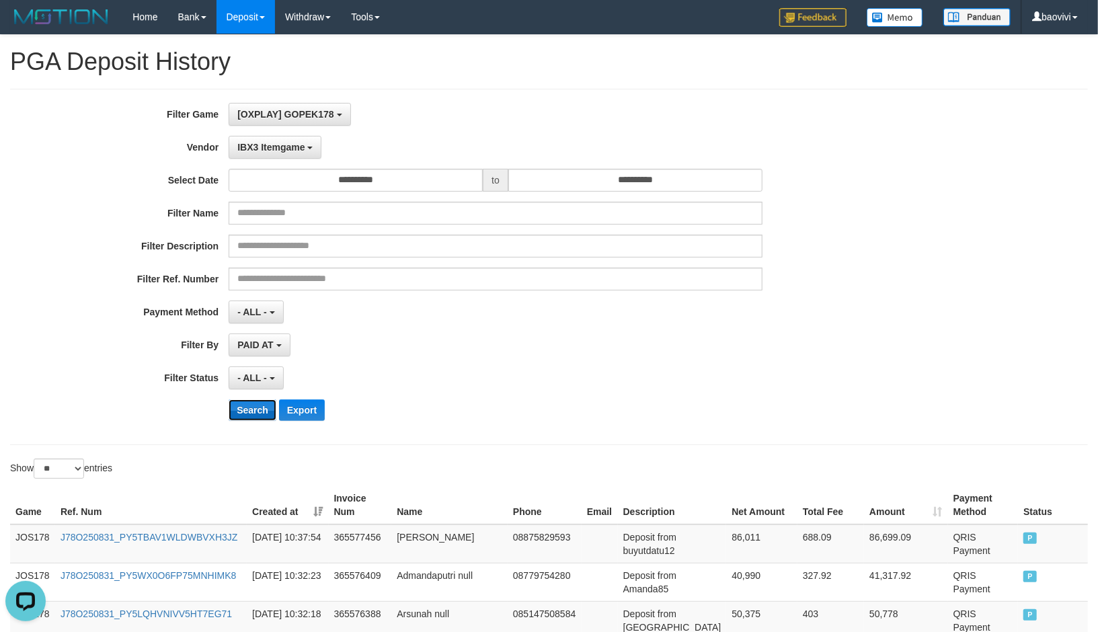
click at [258, 411] on button "Search" at bounding box center [253, 410] width 48 height 22
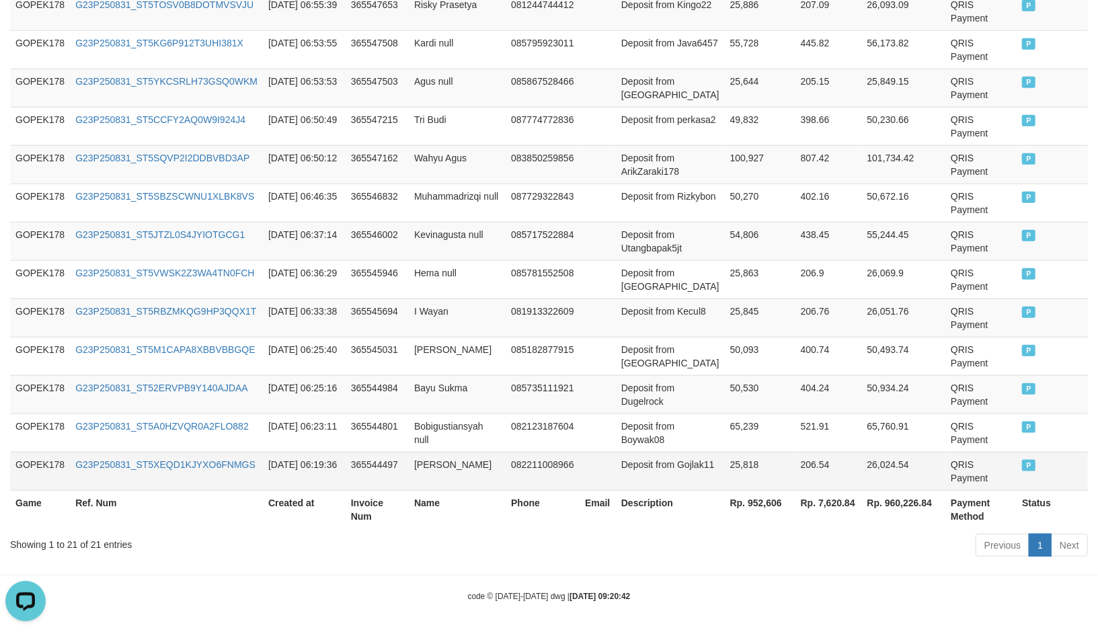
scroll to position [845, 0]
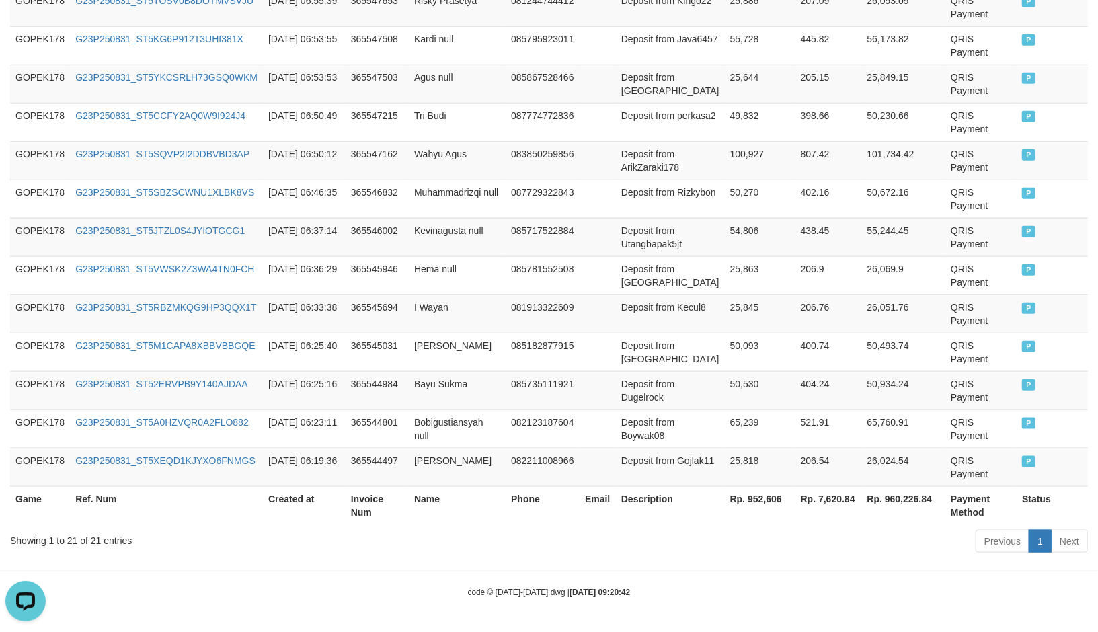
click at [750, 502] on th "Rp. 952,606" at bounding box center [760, 505] width 71 height 38
copy th "952,606"
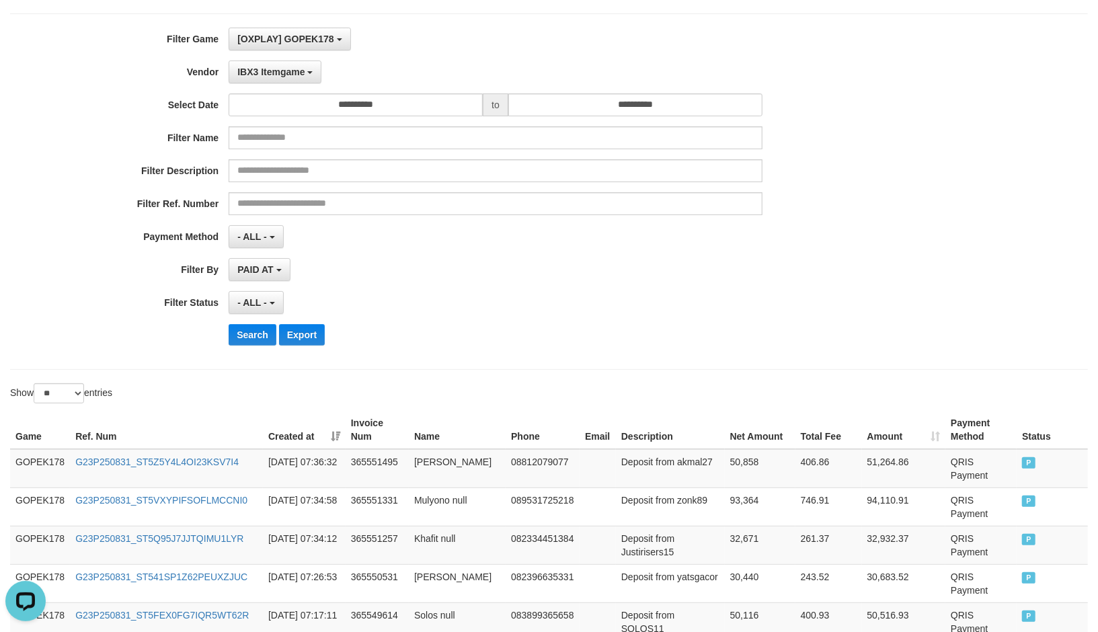
scroll to position [75, 0]
click at [277, 70] on span "IBX3 Itemgame" at bounding box center [270, 72] width 67 height 11
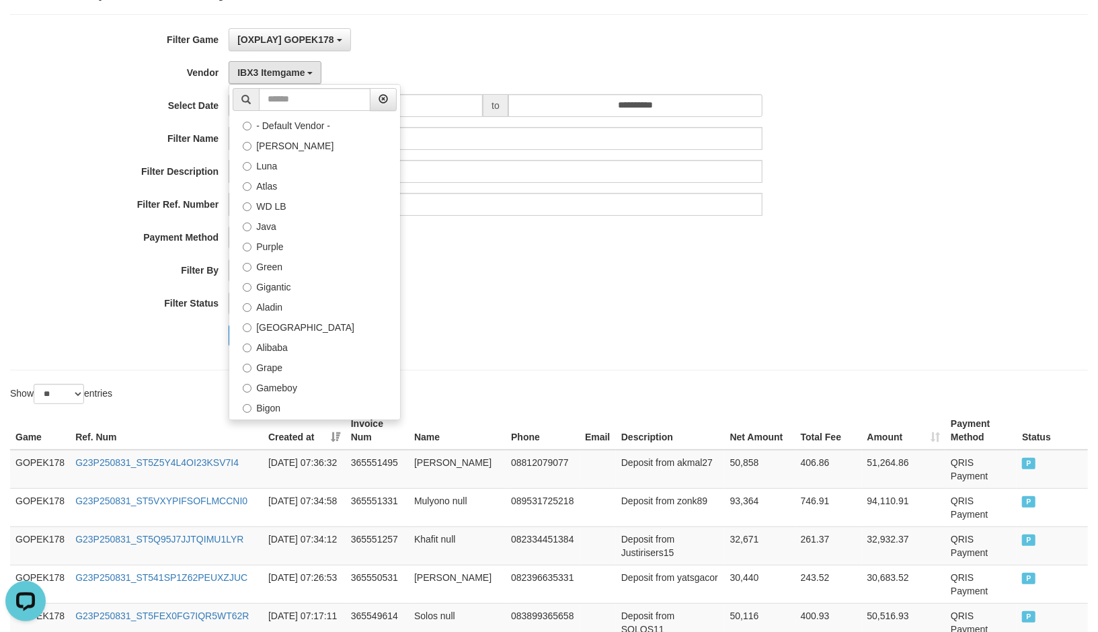
click at [319, 538] on label "Lemavo" at bounding box center [314, 548] width 171 height 20
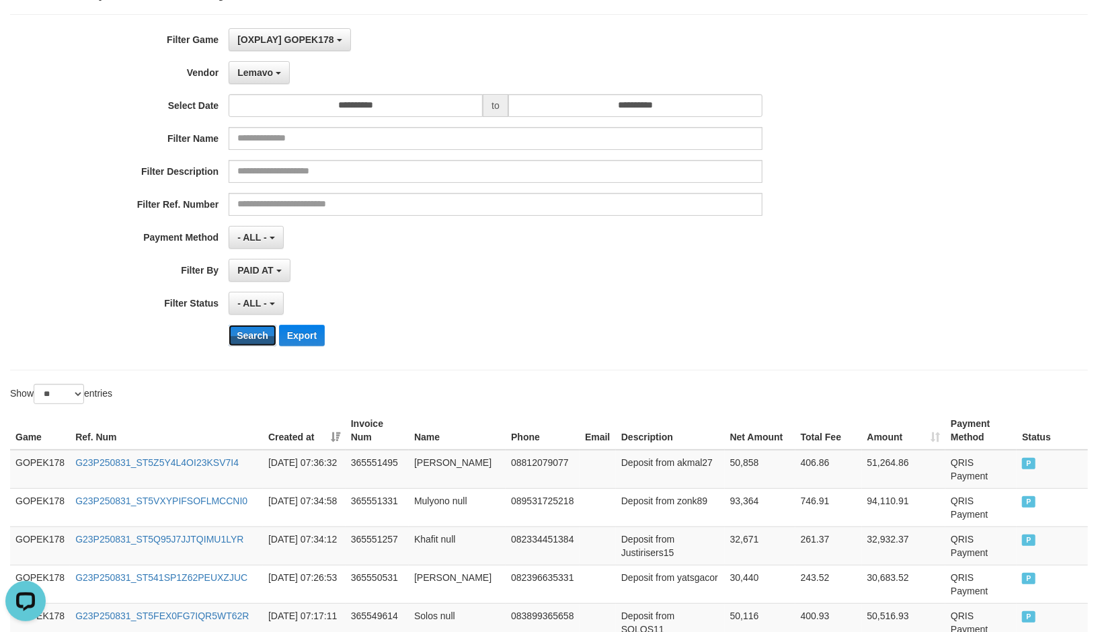
drag, startPoint x: 254, startPoint y: 337, endPoint x: 343, endPoint y: 348, distance: 90.1
click at [254, 336] on button "Search" at bounding box center [253, 336] width 48 height 22
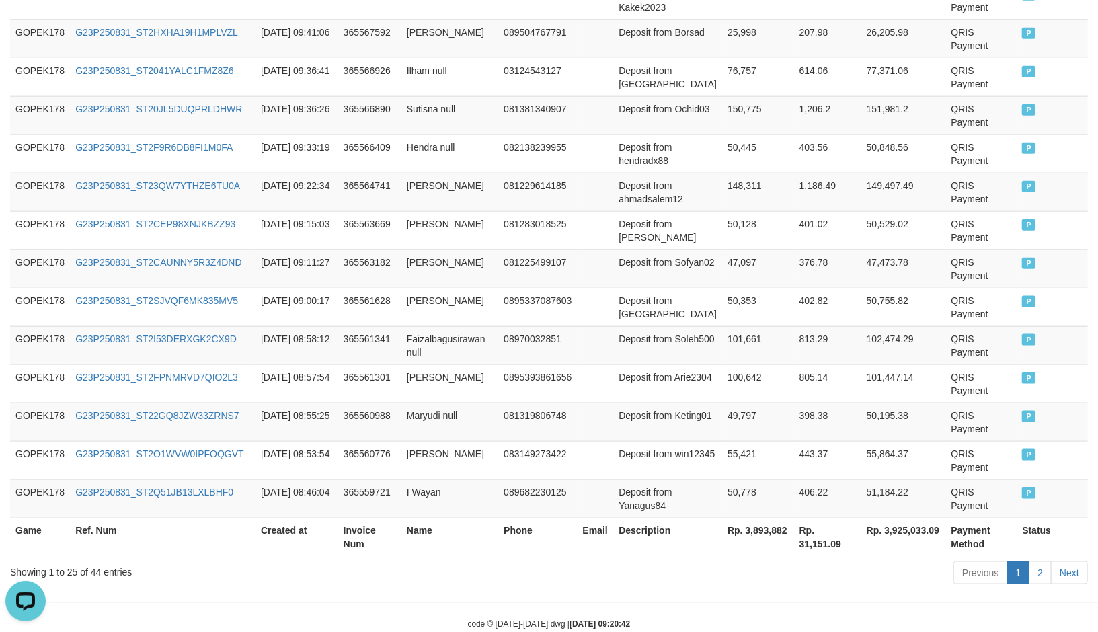
scroll to position [999, 0]
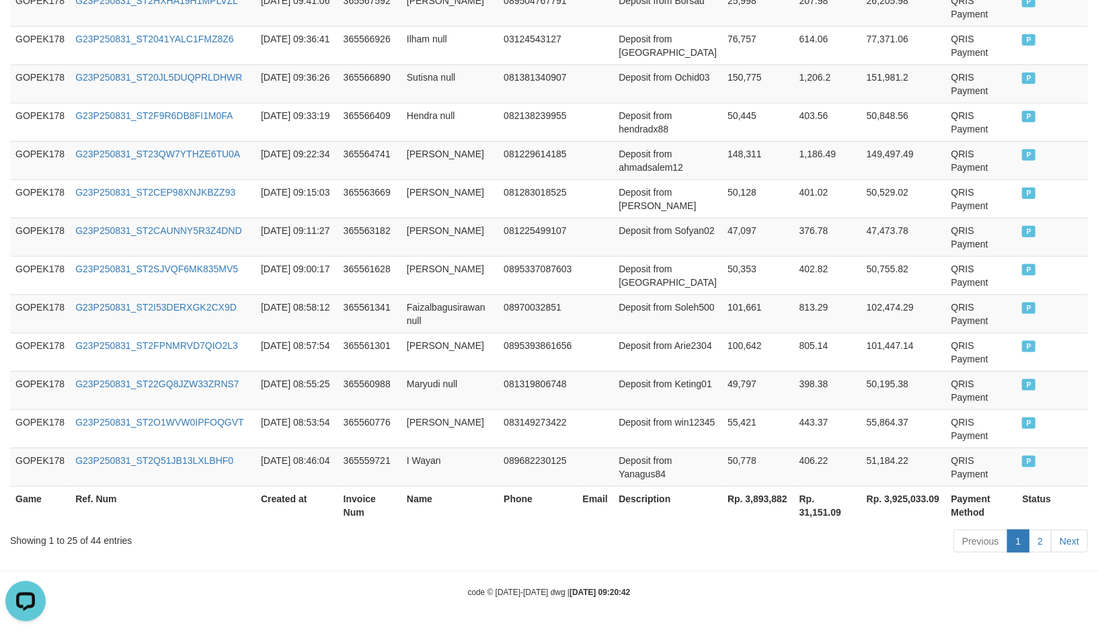
click at [752, 495] on th "Rp. 3,893,882" at bounding box center [758, 505] width 72 height 38
drag, startPoint x: 752, startPoint y: 495, endPoint x: 952, endPoint y: 451, distance: 204.6
click at [753, 495] on th "Rp. 3,893,882" at bounding box center [758, 505] width 72 height 38
copy th "3,893,882"
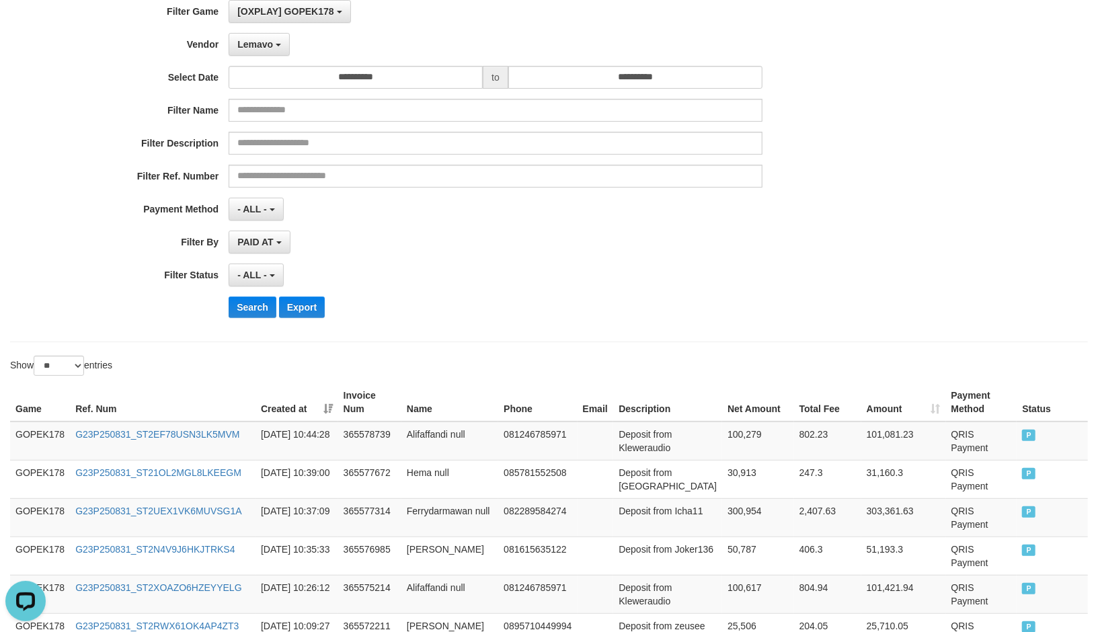
scroll to position [102, 0]
click at [278, 48] on button "Lemavo" at bounding box center [259, 45] width 61 height 23
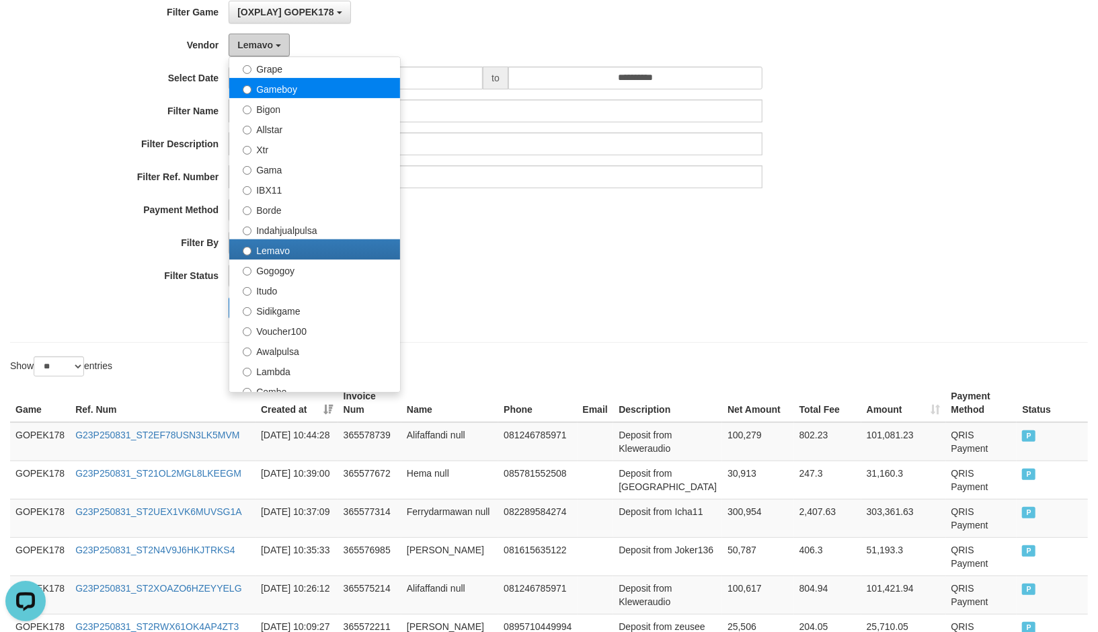
scroll to position [141, 0]
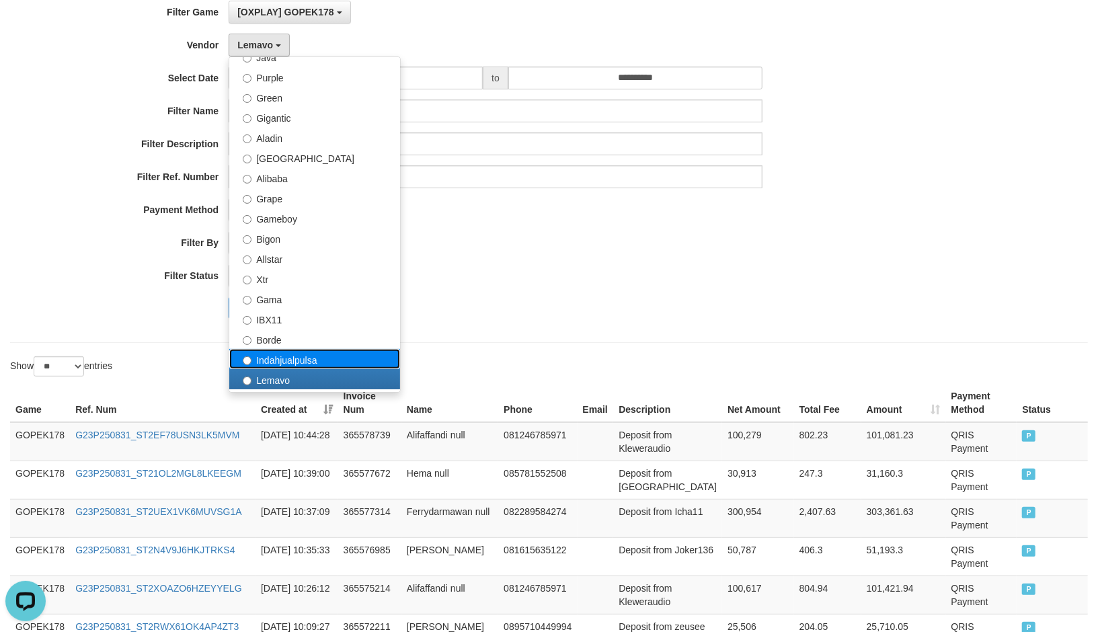
click at [309, 360] on label "Indahjualpulsa" at bounding box center [314, 359] width 171 height 20
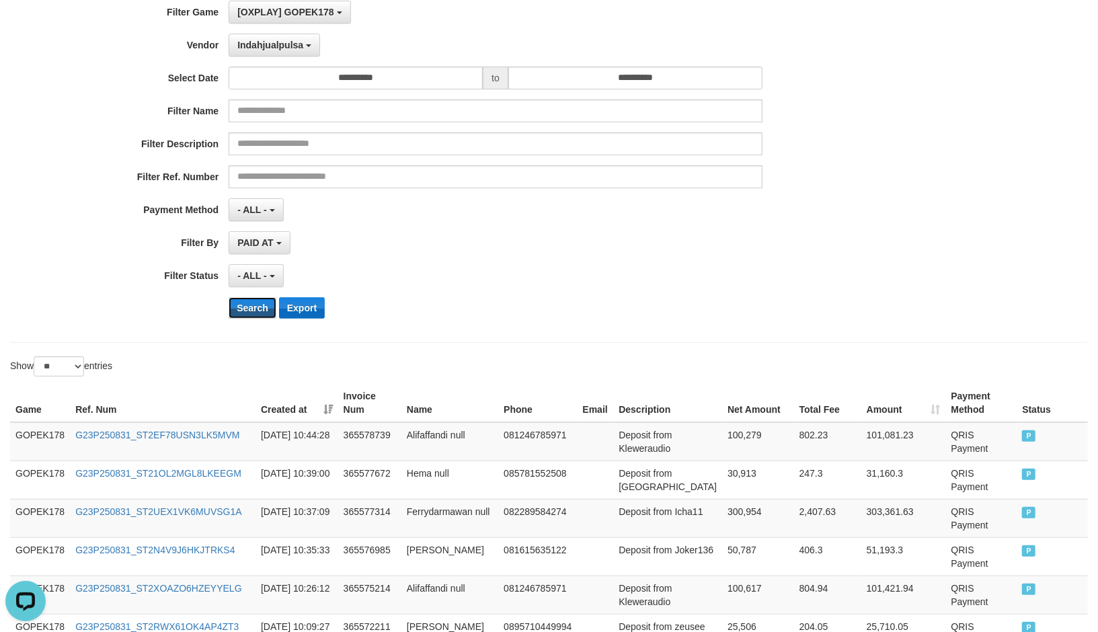
drag, startPoint x: 256, startPoint y: 308, endPoint x: 291, endPoint y: 311, distance: 35.1
click at [258, 308] on button "Search" at bounding box center [253, 308] width 48 height 22
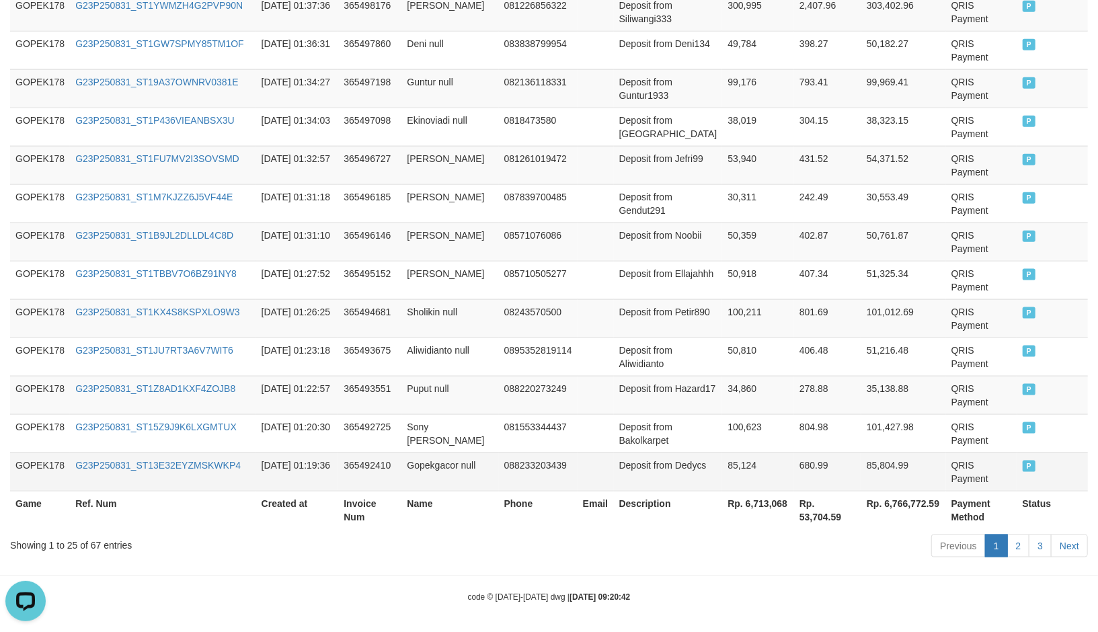
scroll to position [999, 0]
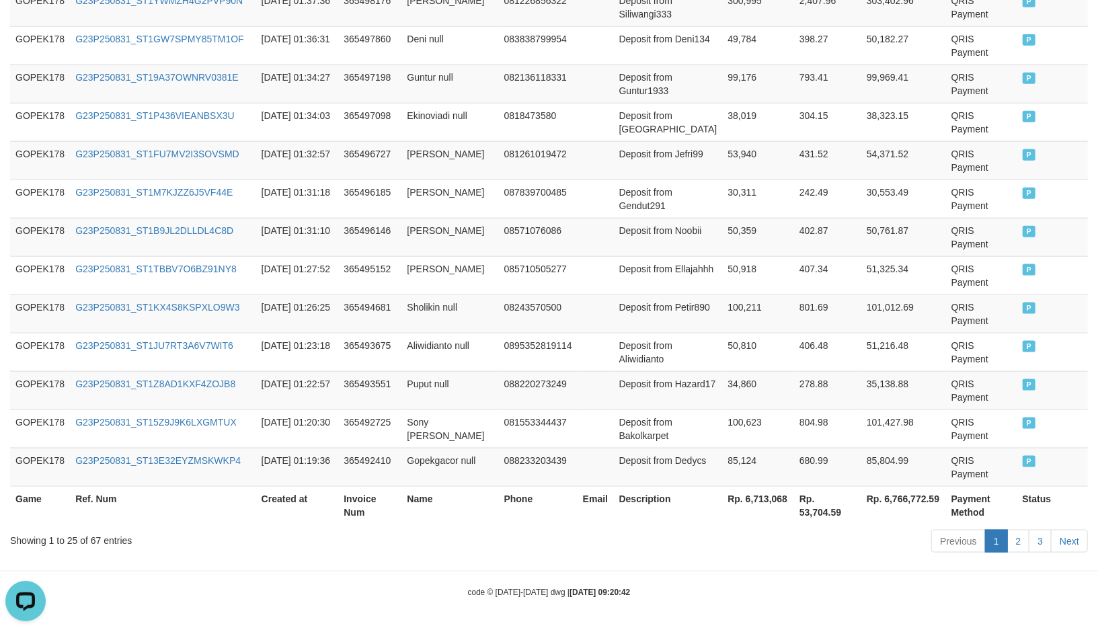
click at [755, 500] on th "Rp. 6,713,068" at bounding box center [758, 505] width 72 height 38
copy th "6,713,068"
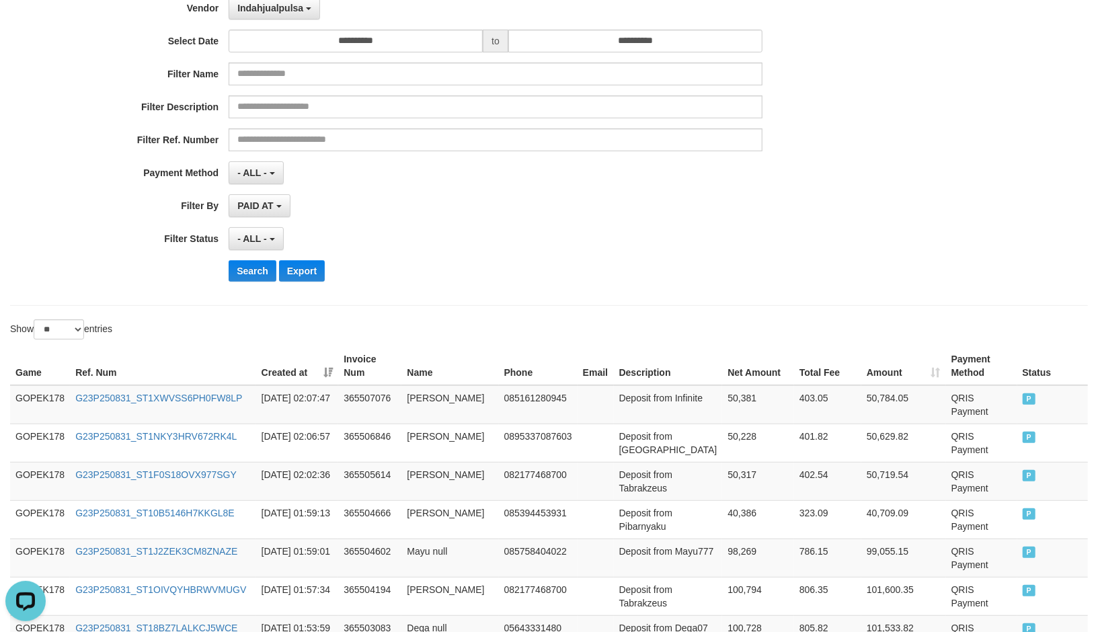
scroll to position [0, 0]
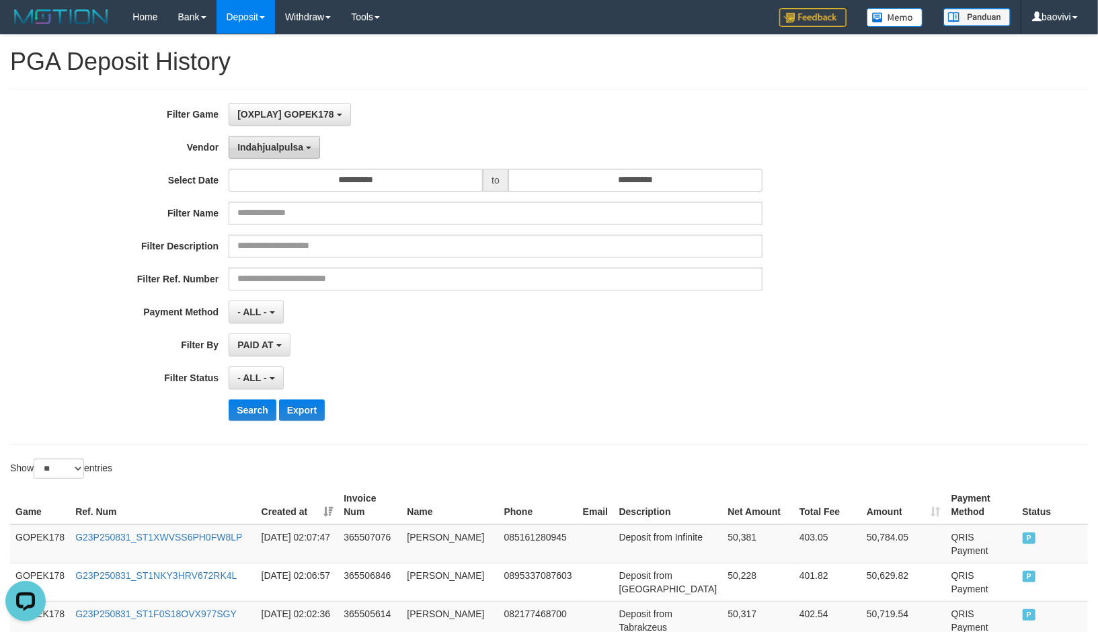
click at [270, 140] on button "Indahjualpulsa" at bounding box center [274, 147] width 91 height 23
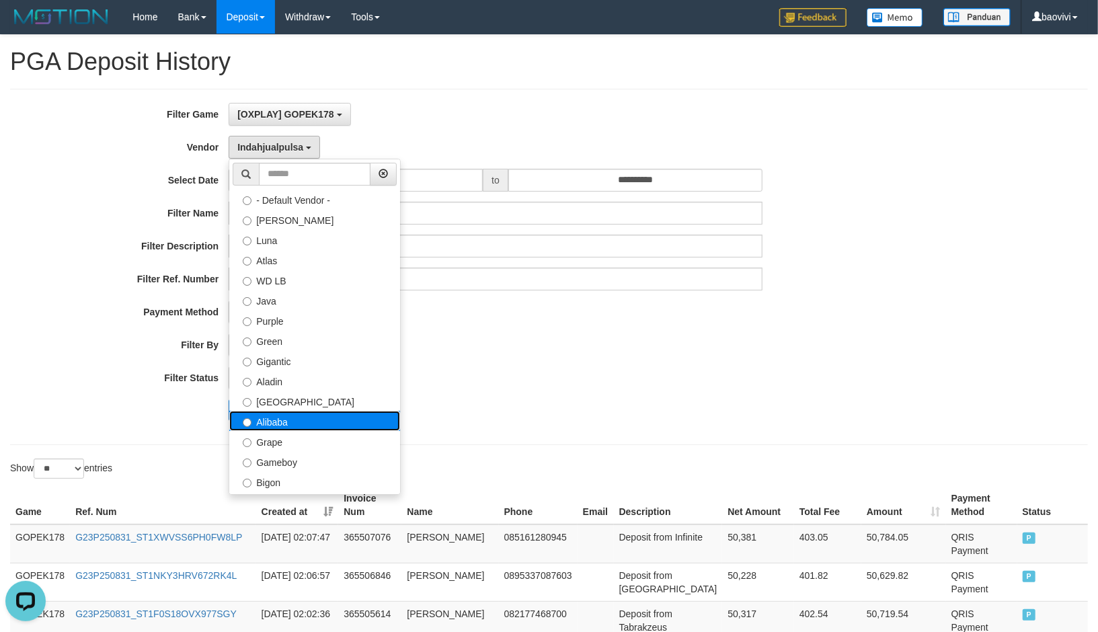
click at [297, 418] on label "Alibaba" at bounding box center [314, 421] width 171 height 20
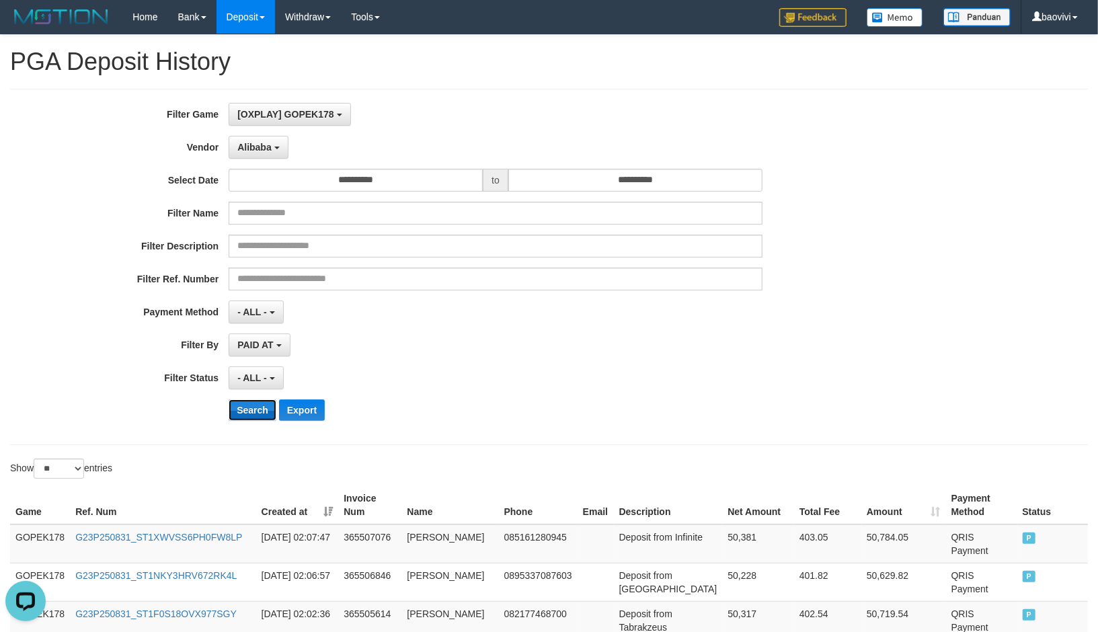
click at [262, 411] on button "Search" at bounding box center [253, 410] width 48 height 22
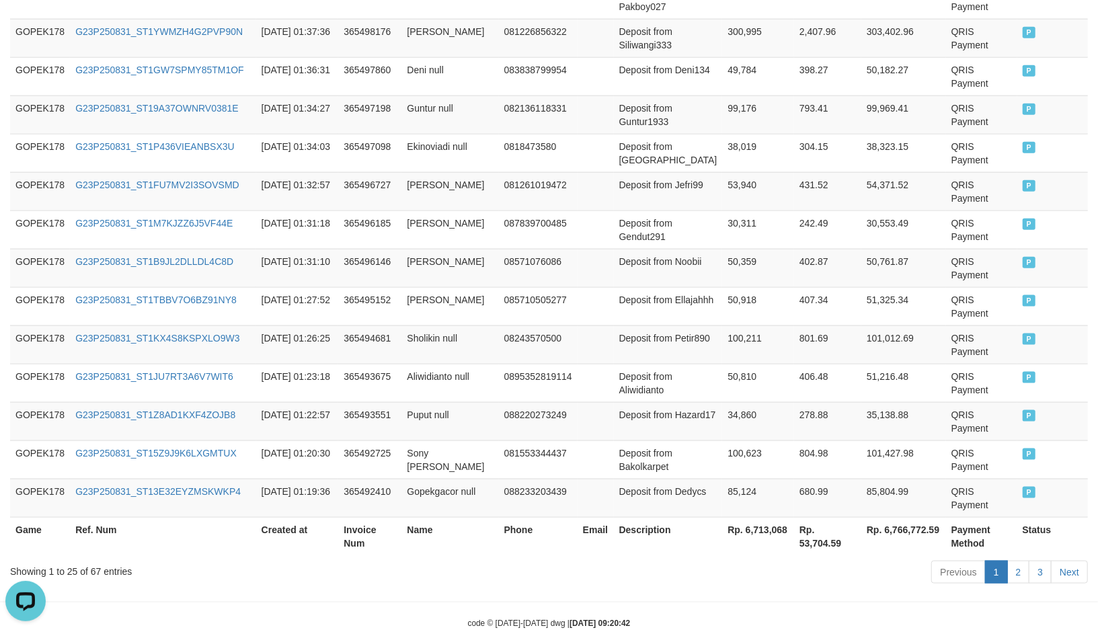
scroll to position [971, 0]
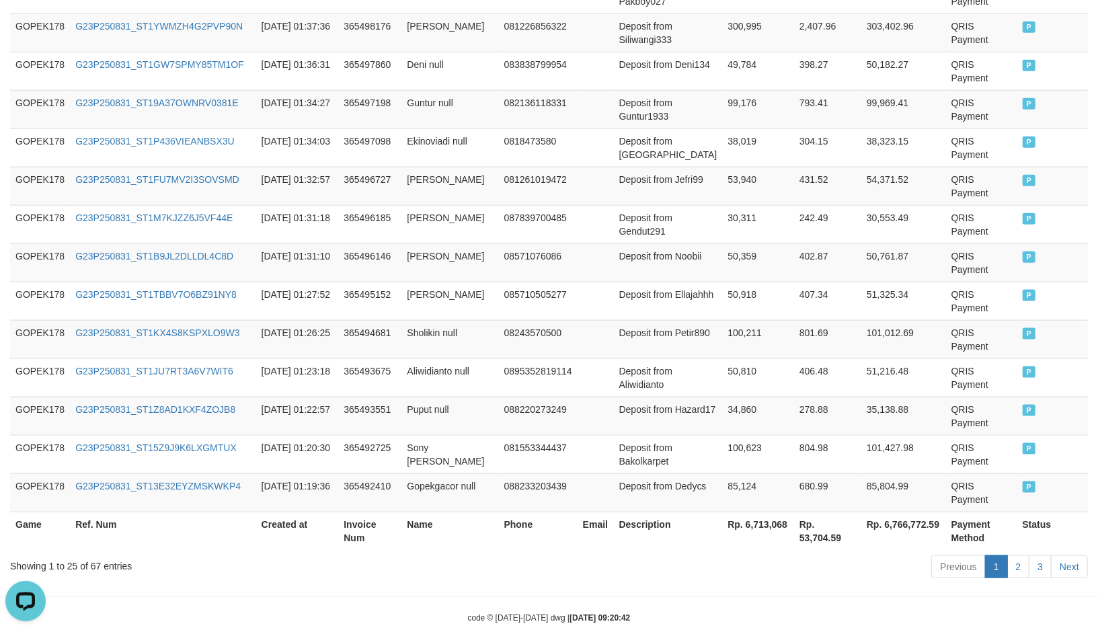
click at [752, 527] on th "Rp. 6,713,068" at bounding box center [758, 531] width 72 height 38
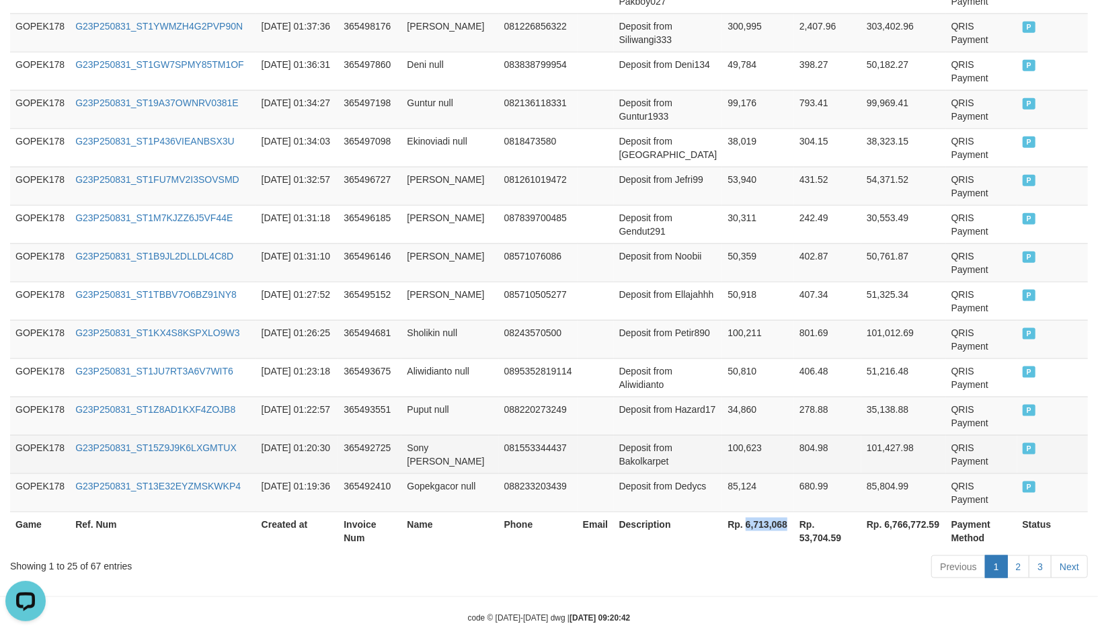
copy th "6,713,068"
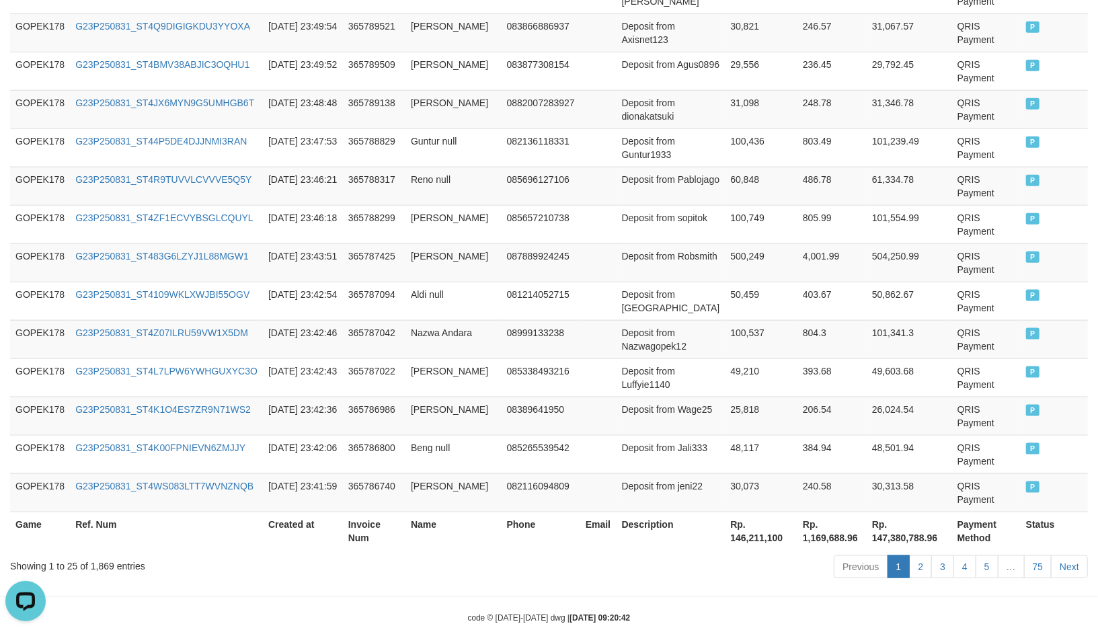
click at [750, 530] on th "Rp. 146,211,100" at bounding box center [761, 531] width 73 height 38
click at [750, 537] on th "Rp. 146,211,100" at bounding box center [761, 531] width 73 height 38
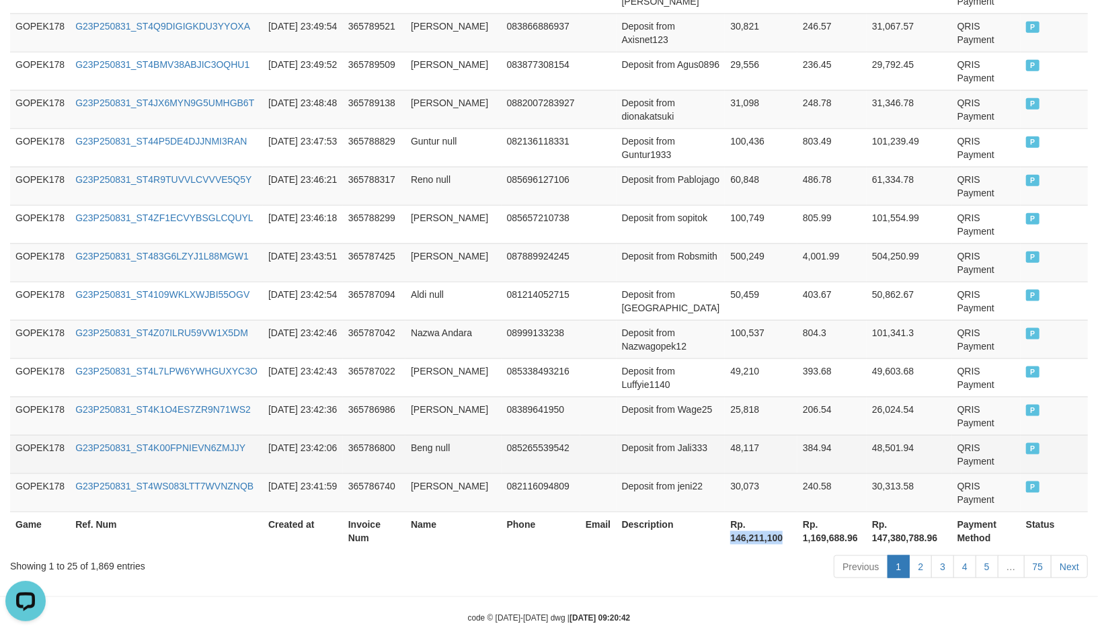
copy th "146,211,100"
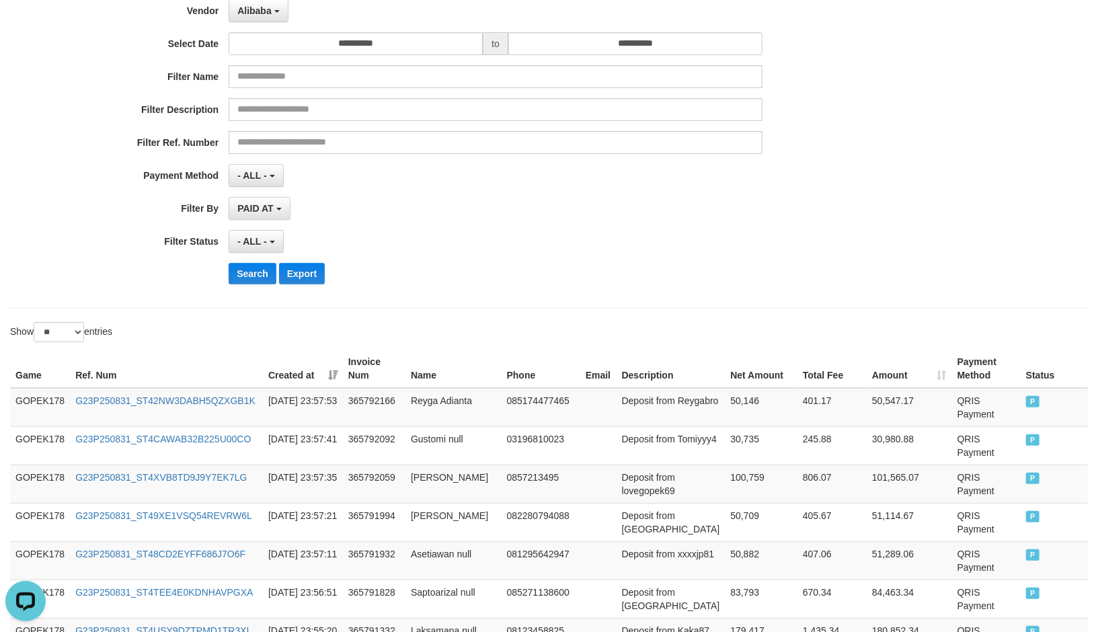
scroll to position [0, 0]
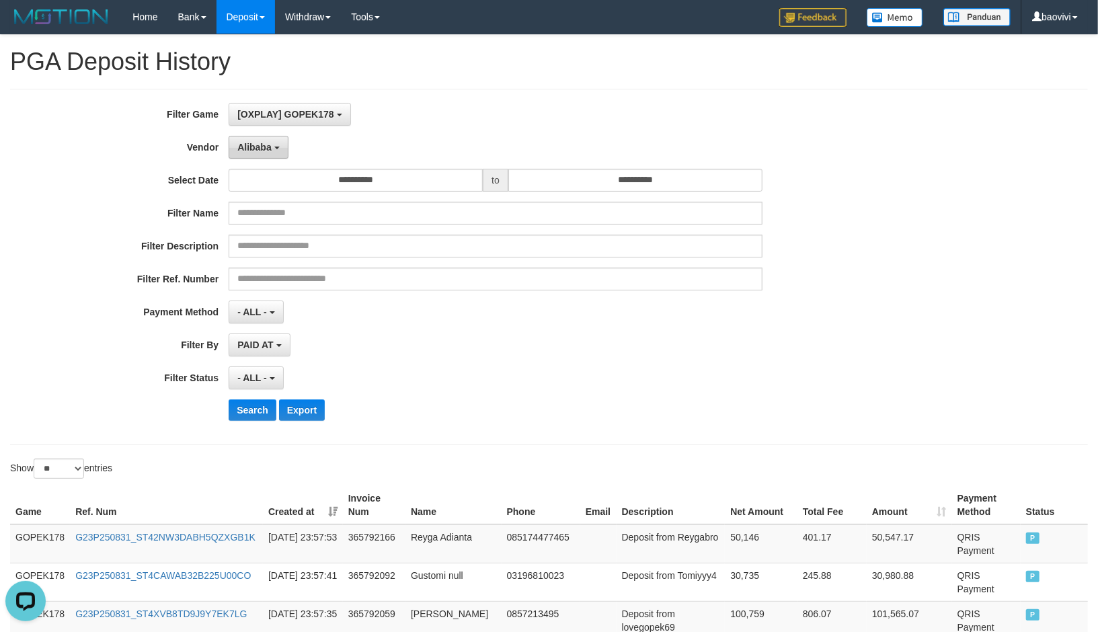
click at [252, 147] on span "Alibaba" at bounding box center [254, 147] width 34 height 11
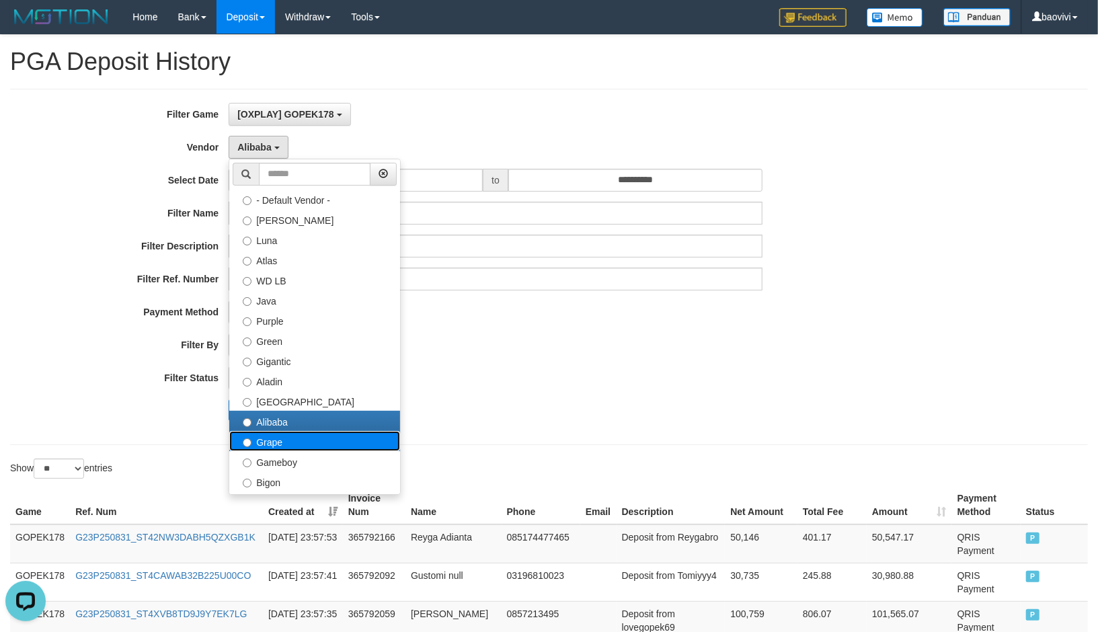
click at [301, 434] on label "Grape" at bounding box center [314, 441] width 171 height 20
select select "**********"
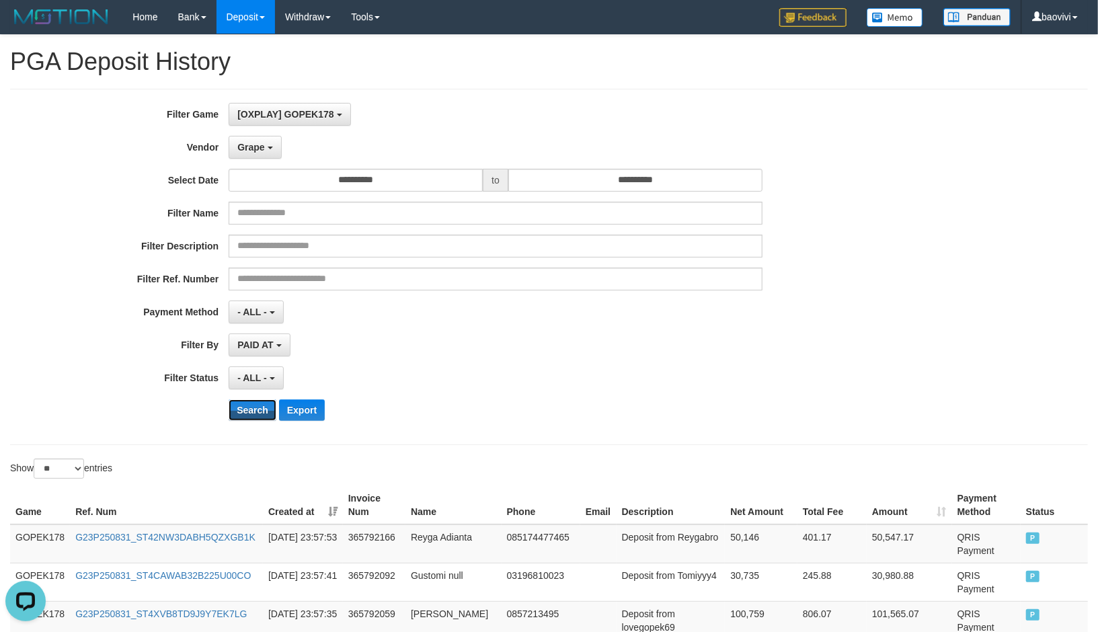
click at [266, 411] on button "Search" at bounding box center [253, 410] width 48 height 22
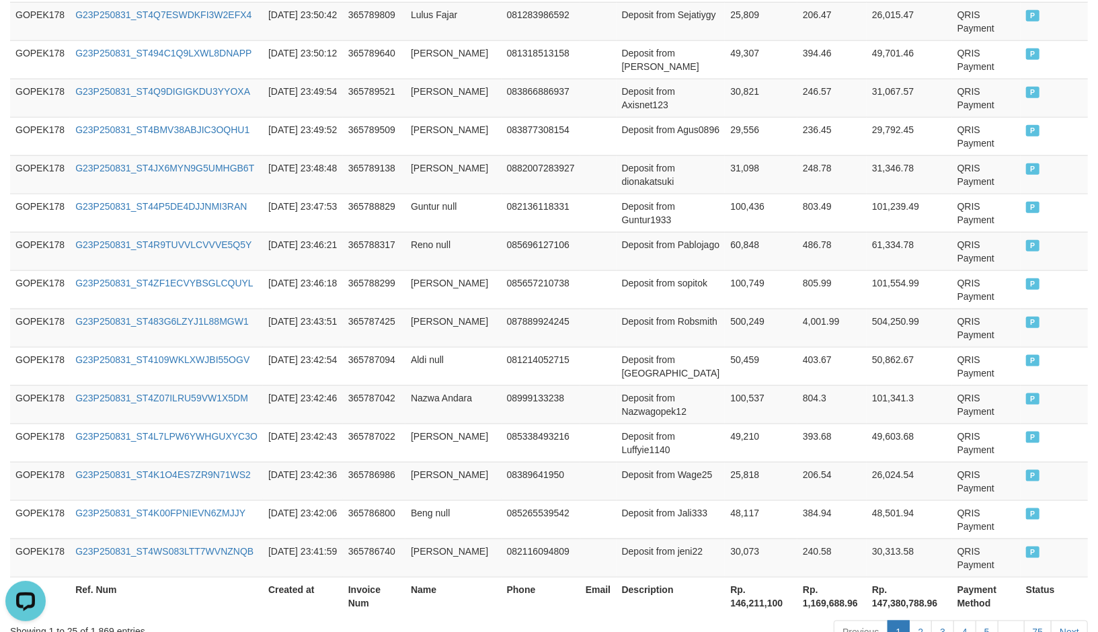
scroll to position [999, 0]
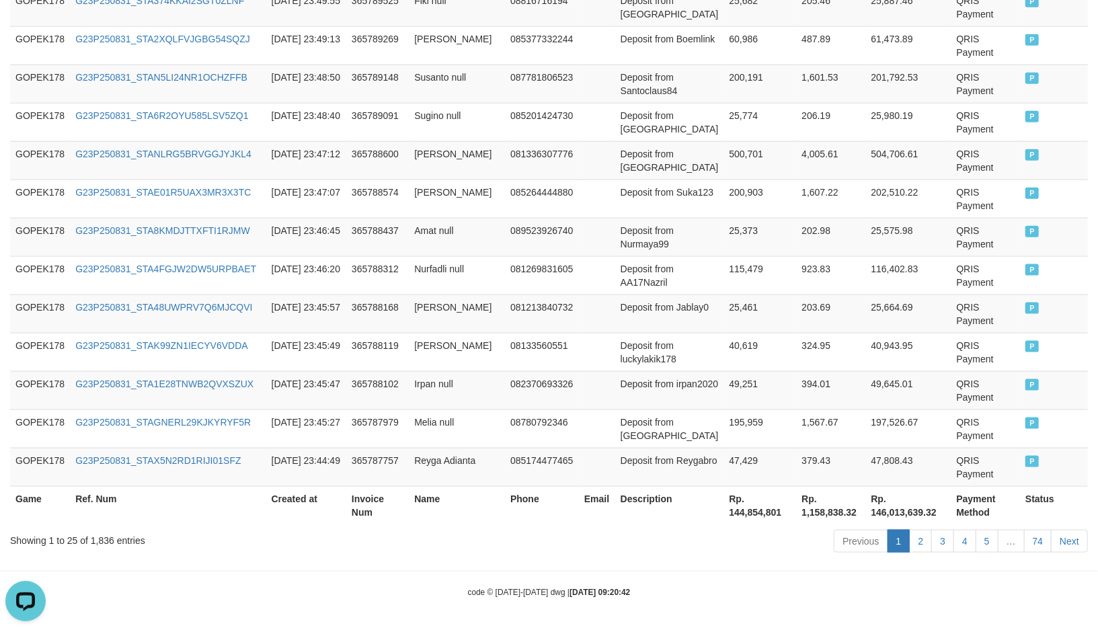
click at [745, 512] on th "Rp. 144,854,801" at bounding box center [760, 505] width 73 height 38
copy th "144,854,801"
